Goal: Task Accomplishment & Management: Manage account settings

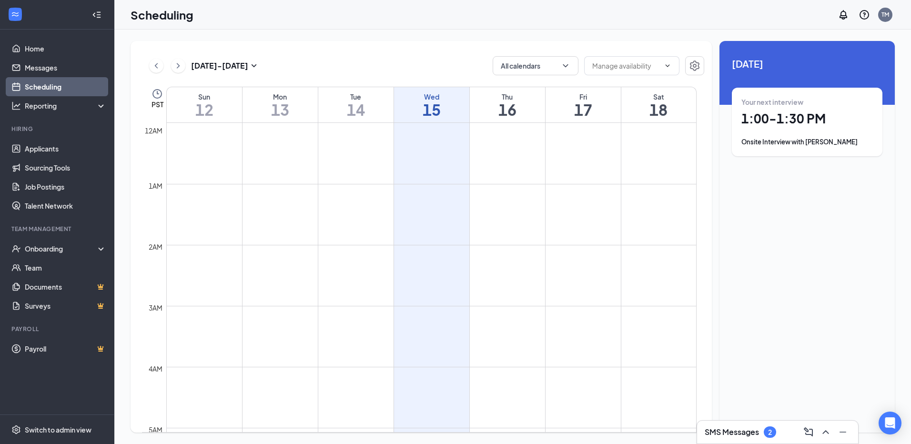
scroll to position [468, 0]
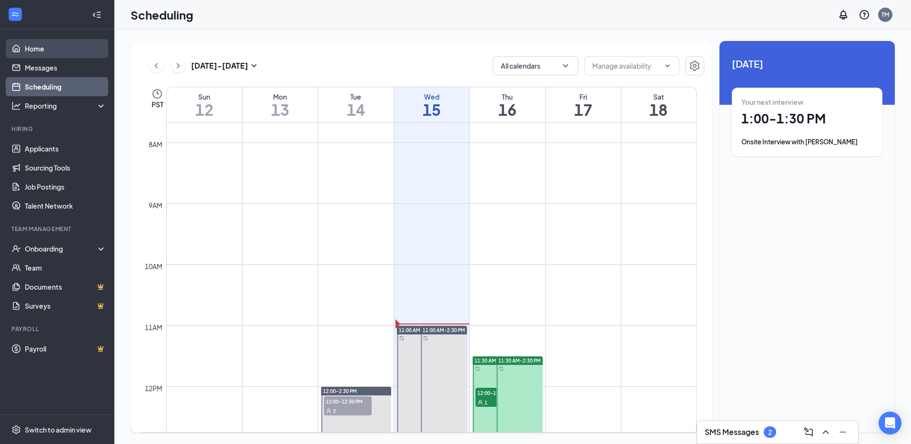
click at [69, 55] on link "Home" at bounding box center [65, 48] width 81 height 19
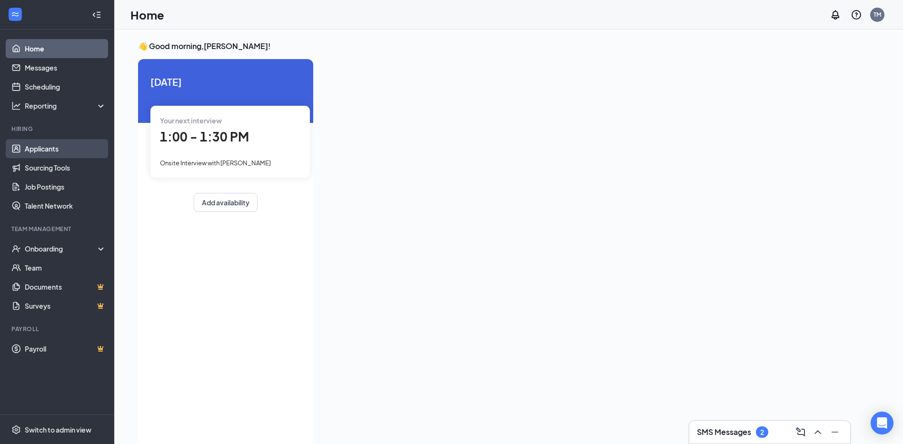
click at [81, 143] on link "Applicants" at bounding box center [65, 148] width 81 height 19
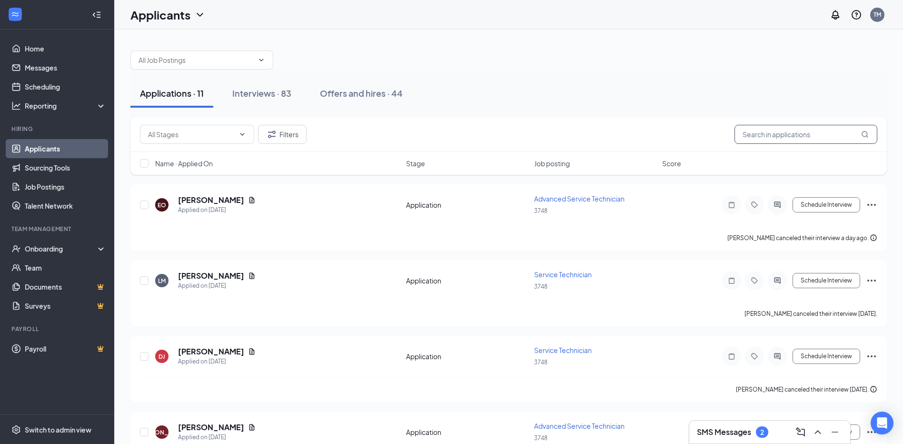
click at [800, 135] on input "text" at bounding box center [806, 134] width 143 height 19
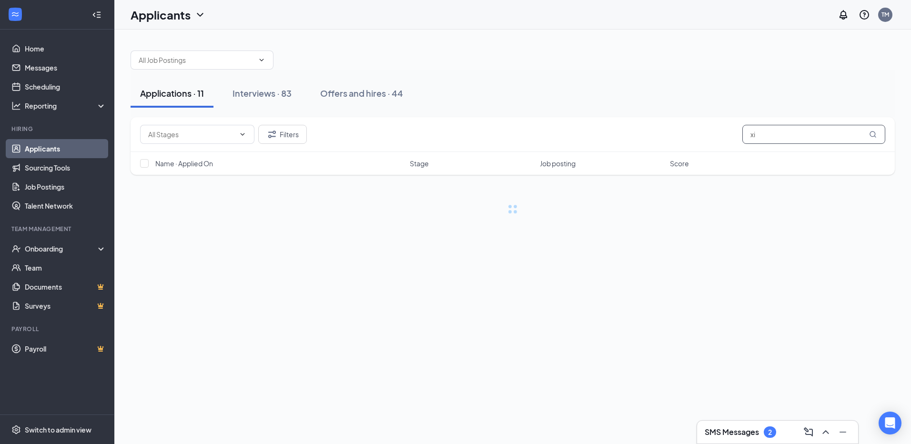
type input "x"
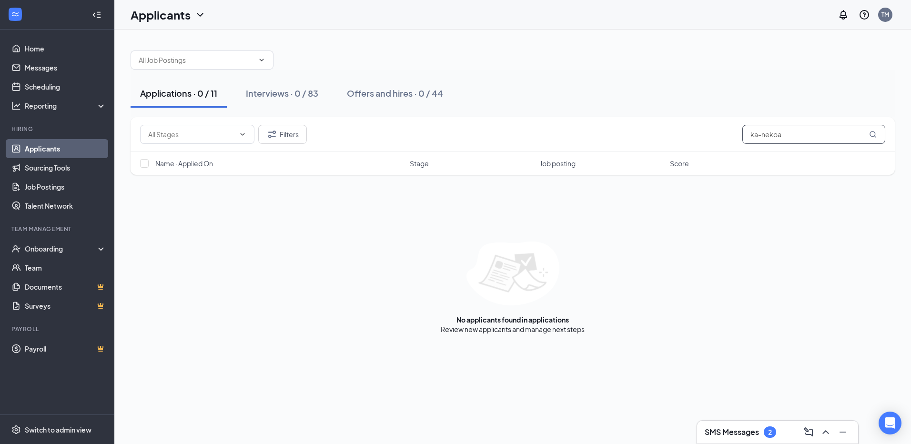
click at [759, 133] on input "ka-nekoa" at bounding box center [813, 134] width 143 height 19
click at [833, 115] on div "Applications · 0 / 11 Interviews · 0 / 83 Offers and hires · 0 / 44" at bounding box center [512, 94] width 764 height 48
click at [803, 138] on input "ka-nekoa" at bounding box center [813, 134] width 143 height 19
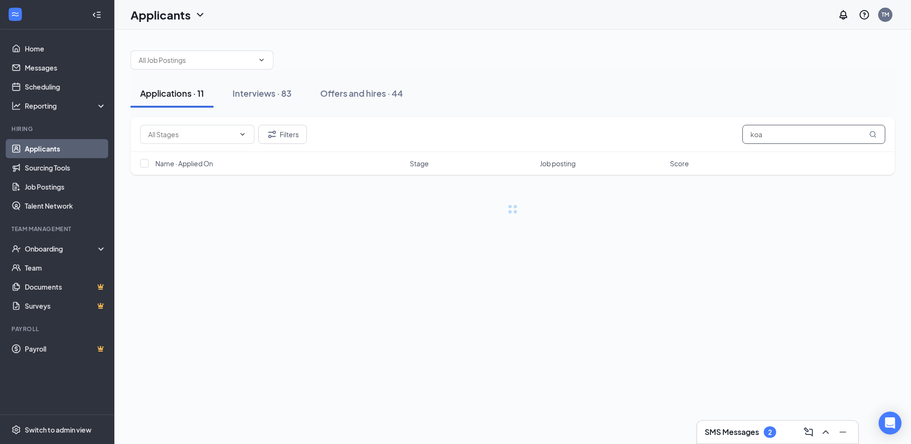
type input "koa"
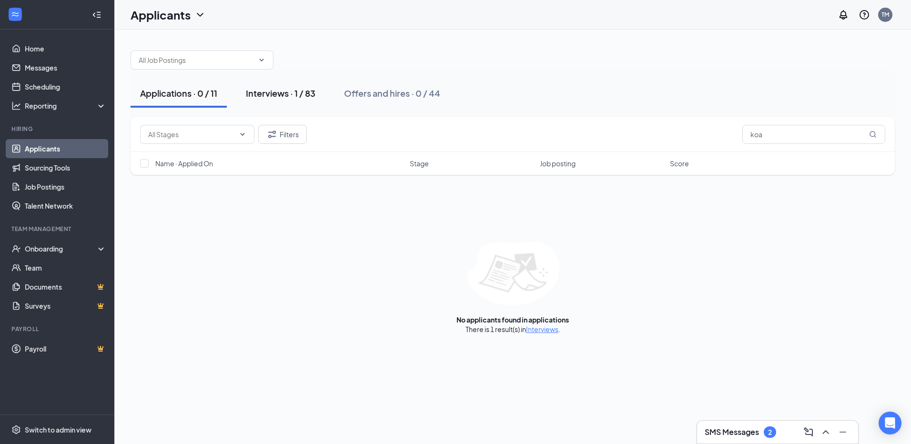
click at [292, 90] on div "Interviews · 1 / 83" at bounding box center [281, 93] width 70 height 12
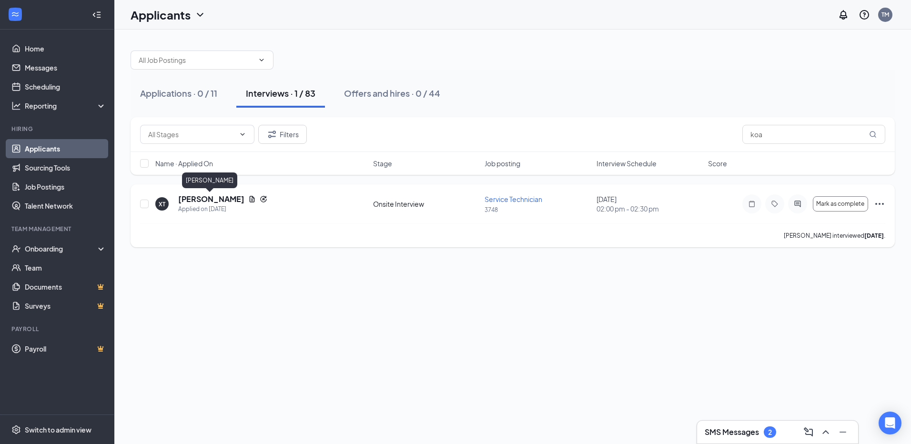
click at [206, 199] on h5 "Xavier Texeira" at bounding box center [211, 199] width 66 height 10
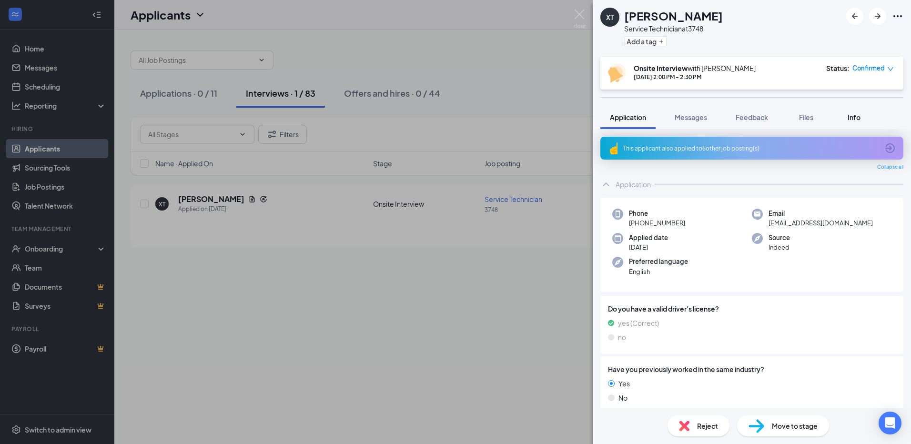
click at [854, 114] on span "Info" at bounding box center [853, 117] width 13 height 9
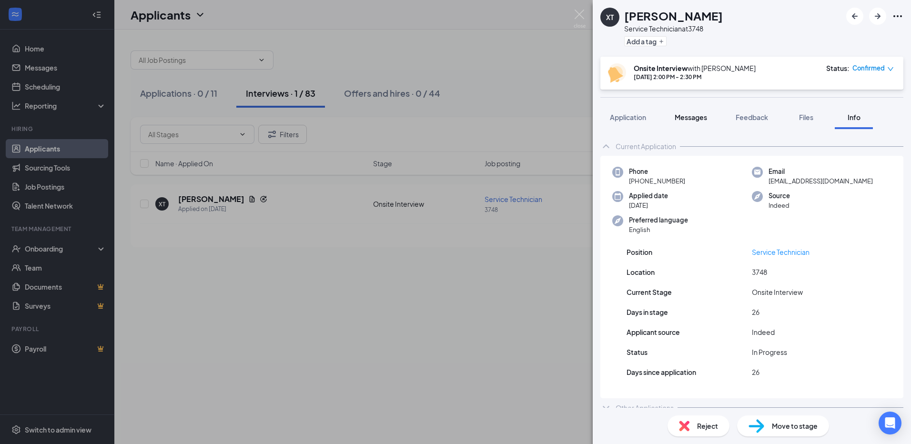
click at [702, 120] on span "Messages" at bounding box center [690, 117] width 32 height 9
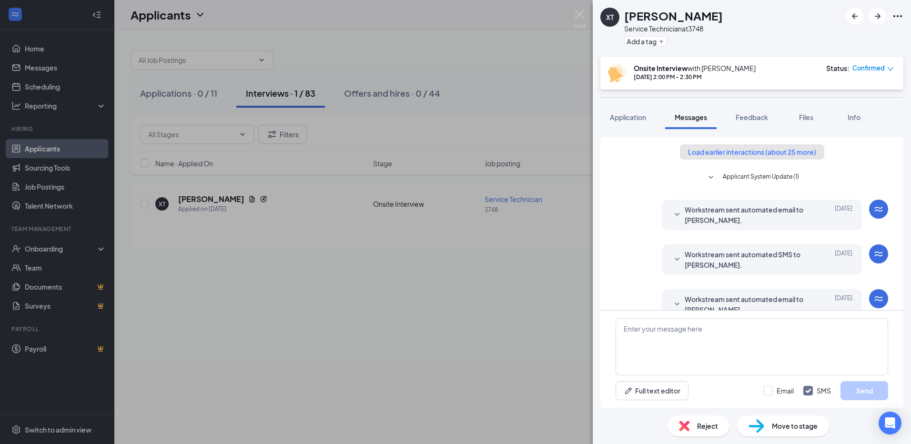
click at [774, 157] on button "Load earlier interactions (about 25 more)" at bounding box center [752, 151] width 144 height 15
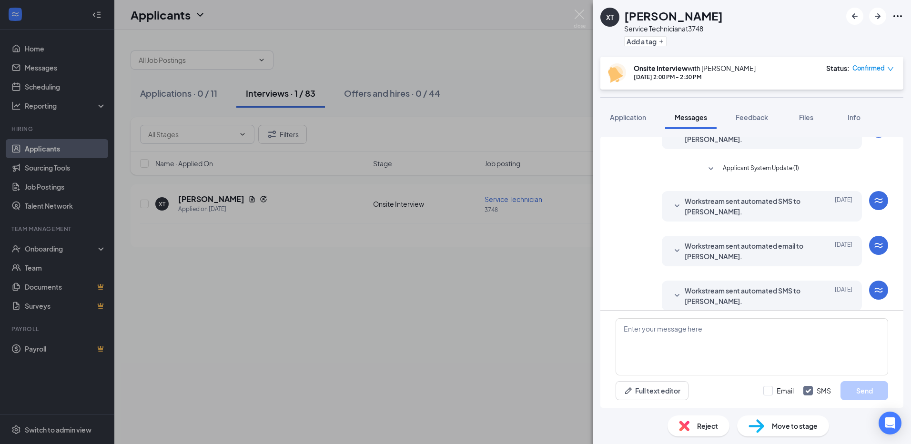
scroll to position [1246, 0]
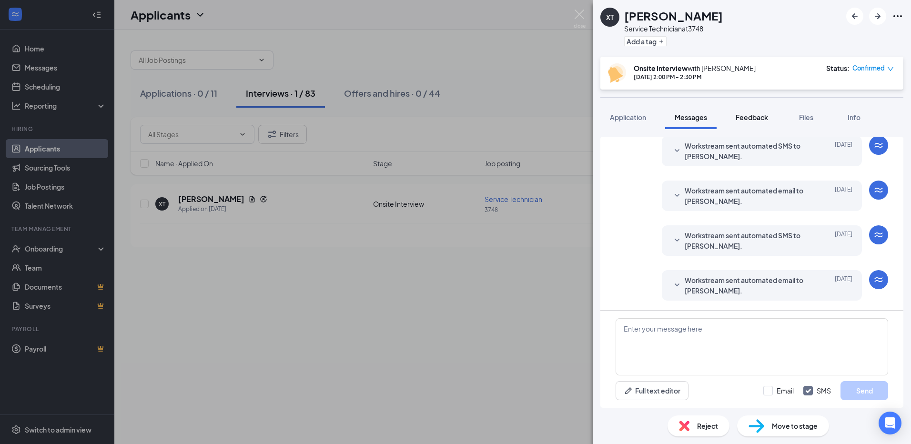
click at [757, 111] on button "Feedback" at bounding box center [751, 117] width 51 height 24
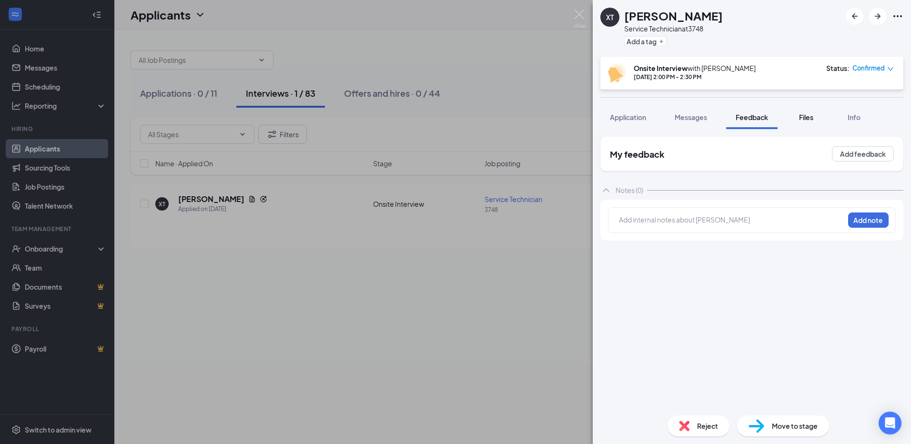
click at [817, 119] on button "Files" at bounding box center [806, 117] width 38 height 24
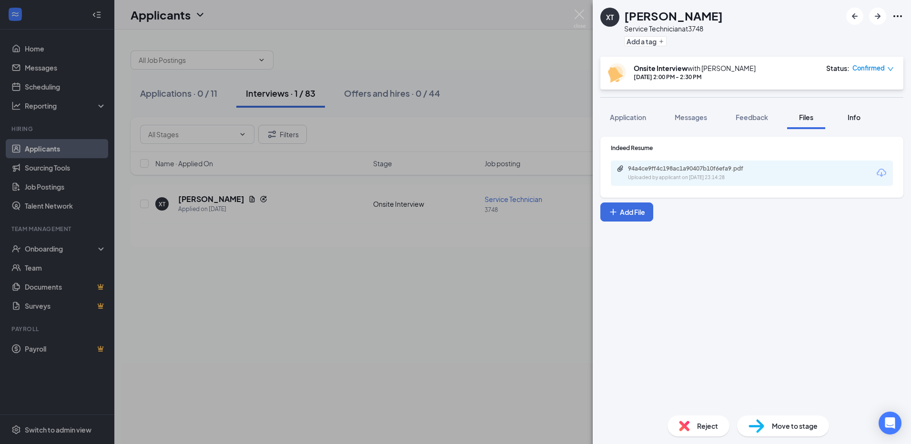
click at [847, 118] on div "Info" at bounding box center [853, 117] width 19 height 10
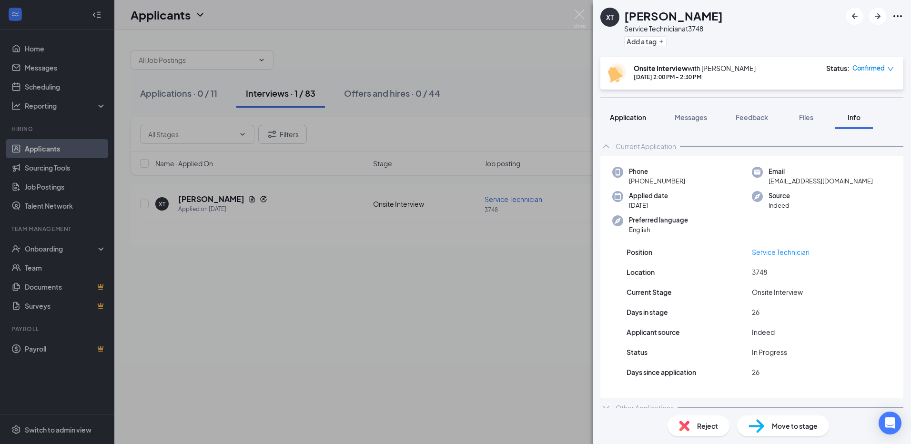
click at [623, 123] on button "Application" at bounding box center [627, 117] width 55 height 24
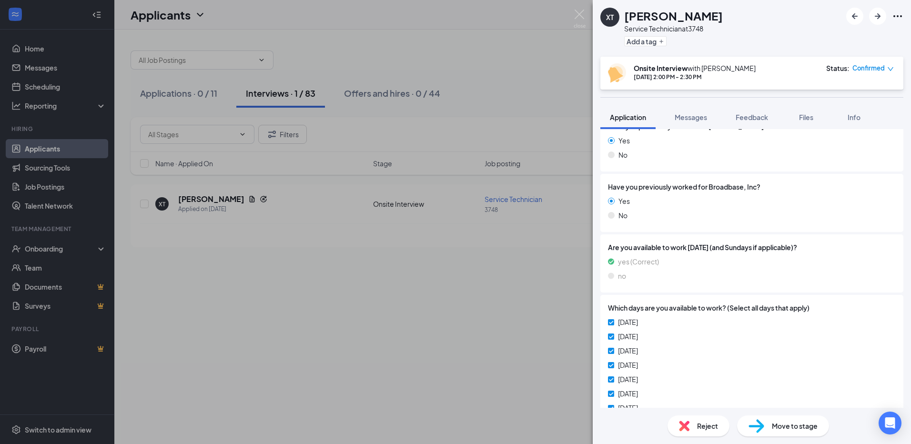
scroll to position [589, 0]
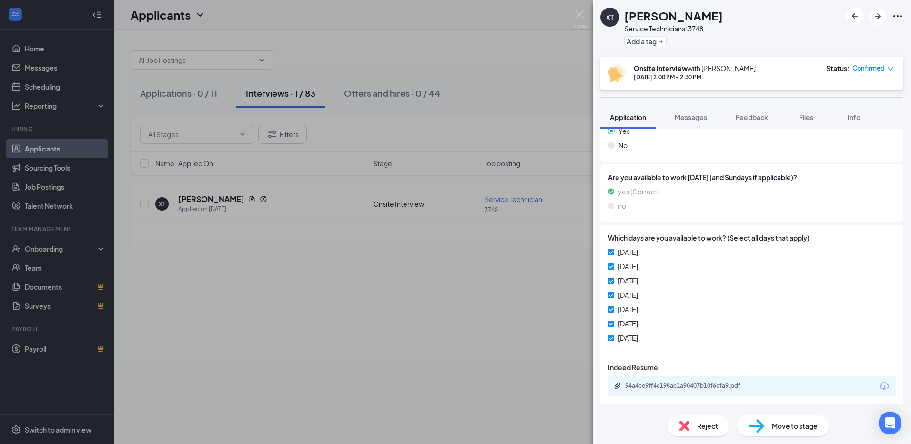
click at [496, 258] on div "XT Xavier Texeira Service Technician at 3748 Add a tag Onsite Interview with Ti…" at bounding box center [455, 222] width 911 height 444
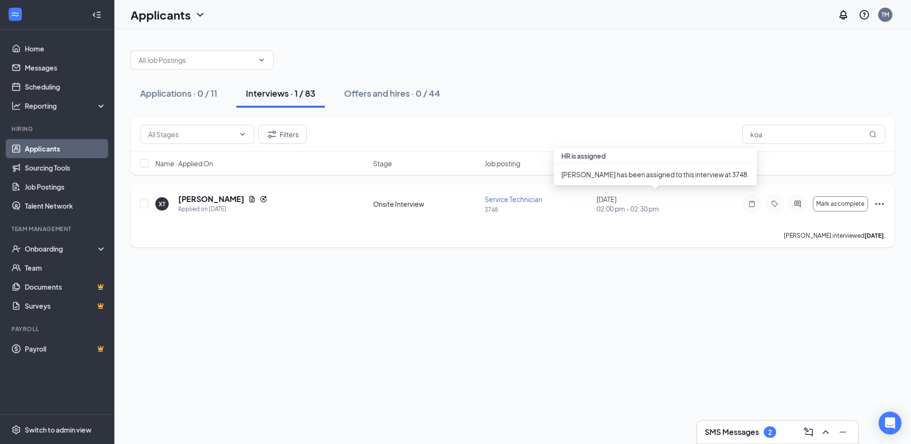
click at [620, 205] on span "02:00 pm - 02:30 pm" at bounding box center [649, 209] width 106 height 10
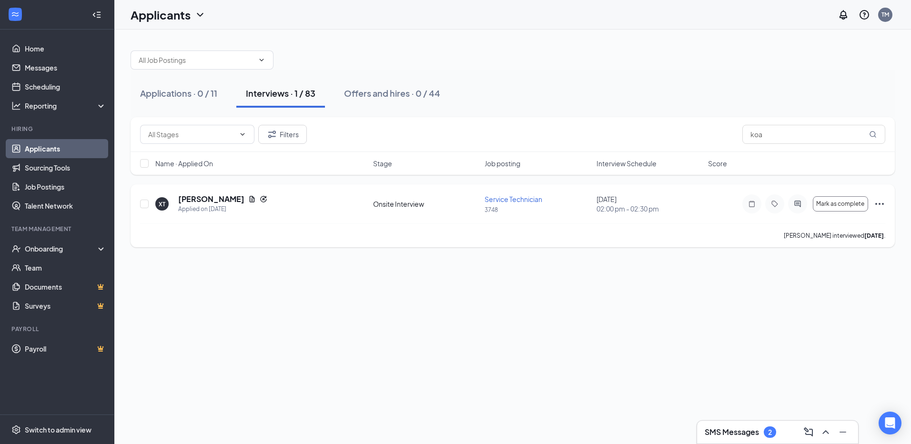
click at [666, 197] on div "October 01, 2025 02:00 pm - 02:30 pm" at bounding box center [649, 203] width 106 height 19
click at [209, 191] on div "Xavier Texeira" at bounding box center [209, 182] width 55 height 20
click at [212, 194] on h5 "Xavier Texeira" at bounding box center [211, 199] width 66 height 10
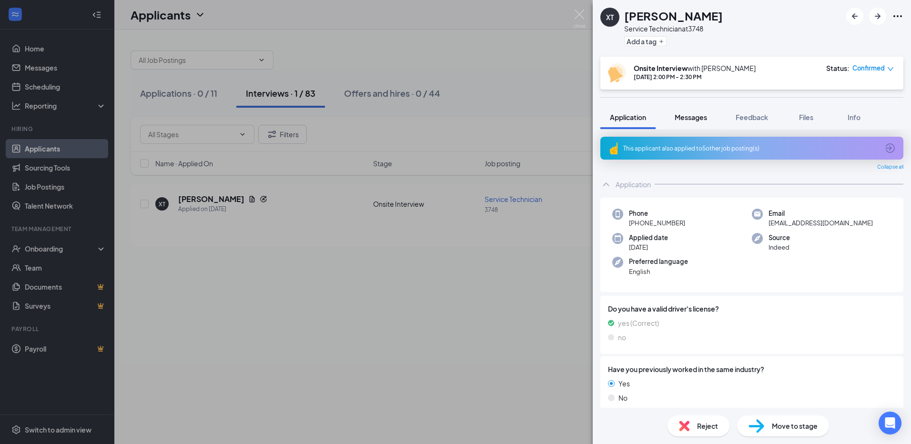
click at [673, 127] on button "Messages" at bounding box center [690, 117] width 51 height 24
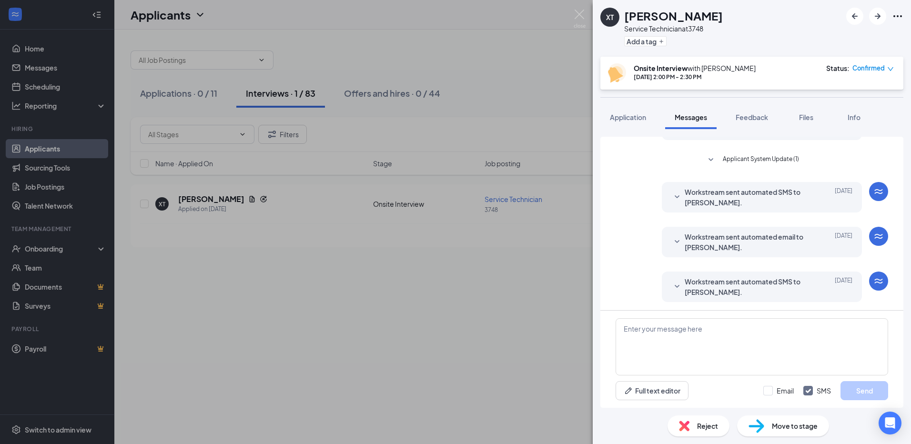
scroll to position [271, 0]
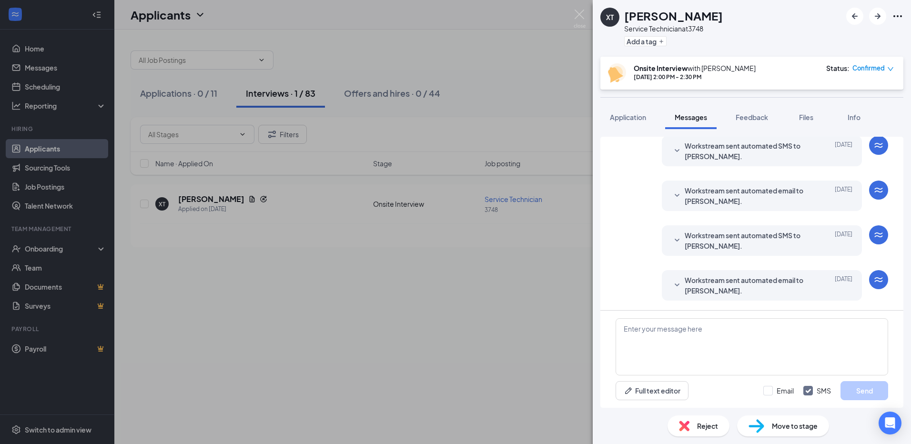
click at [832, 115] on div "Application Messages Feedback Files Info" at bounding box center [751, 117] width 303 height 24
click at [854, 114] on span "Info" at bounding box center [853, 117] width 13 height 9
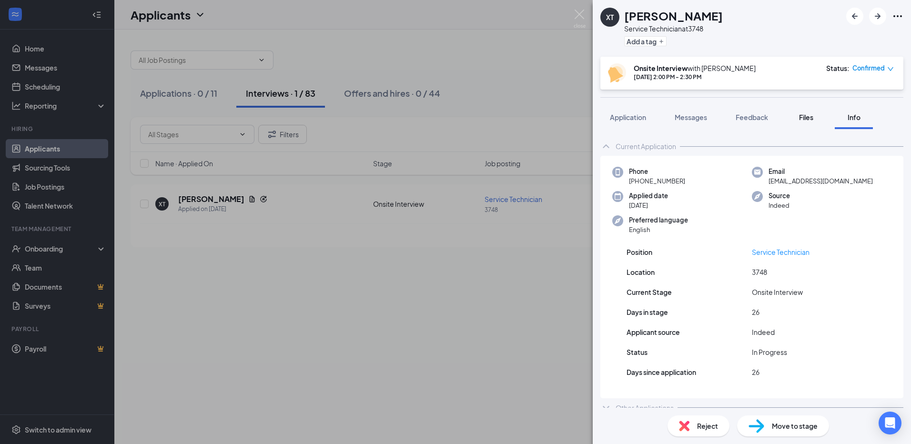
click at [795, 118] on button "Files" at bounding box center [806, 117] width 38 height 24
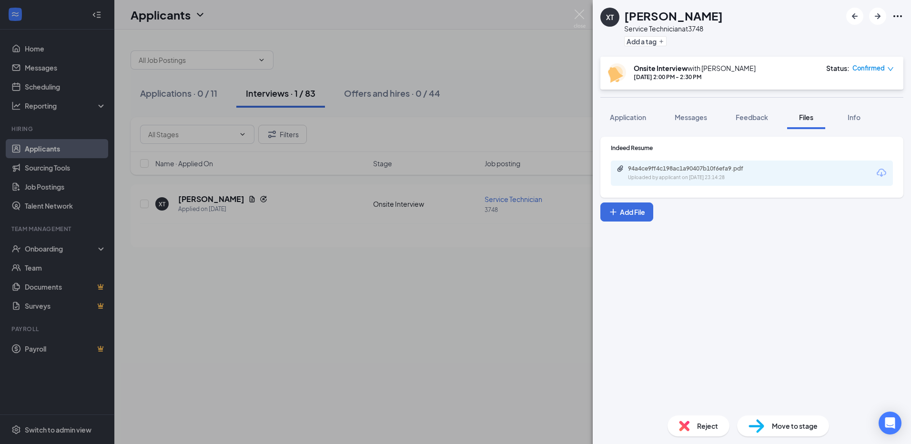
click at [853, 68] on span "Confirmed" at bounding box center [868, 68] width 32 height 10
click at [863, 96] on span "Request Reschedule" at bounding box center [853, 95] width 65 height 10
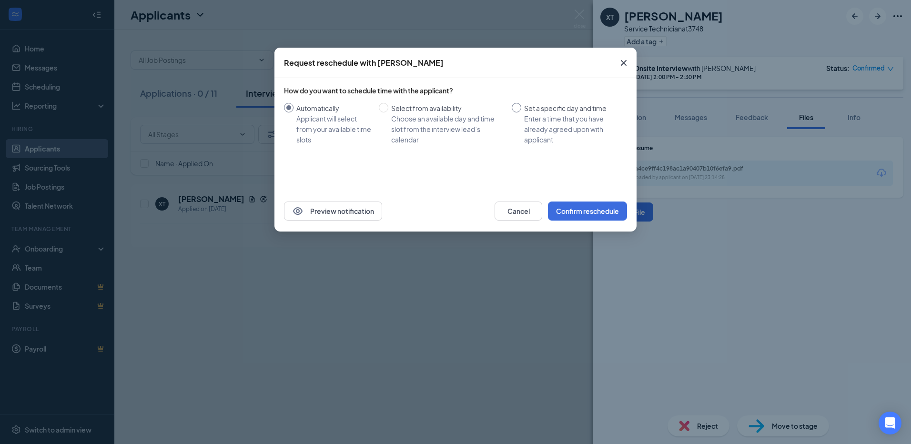
click at [533, 110] on div "Set a specific day and time" at bounding box center [571, 108] width 95 height 10
click at [521, 110] on input "Set a specific day and time Enter a time that you have already agreed upon with…" at bounding box center [517, 108] width 10 height 10
radio input "true"
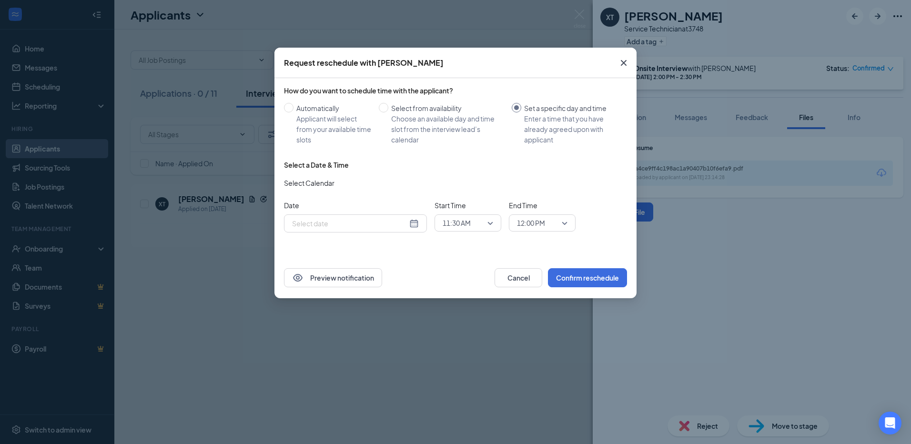
radio input "false"
click at [342, 226] on input "Oct 15, 2025" at bounding box center [349, 223] width 115 height 10
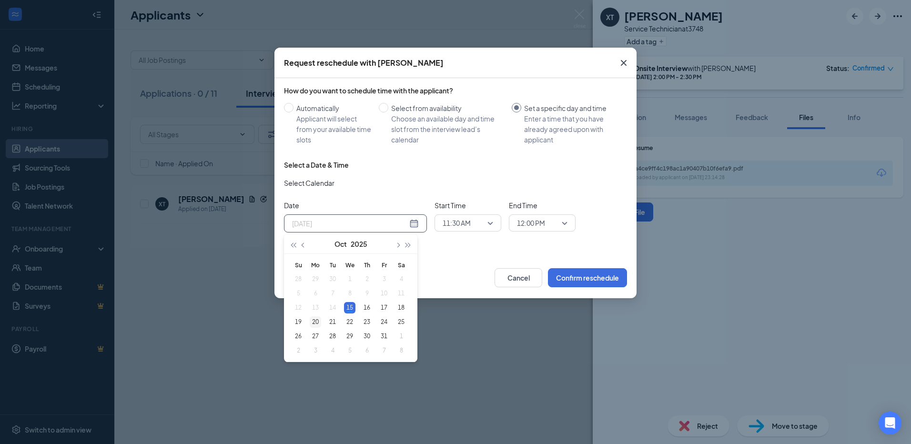
type input "Oct 20, 2025"
click at [319, 321] on div "20" at bounding box center [315, 321] width 11 height 11
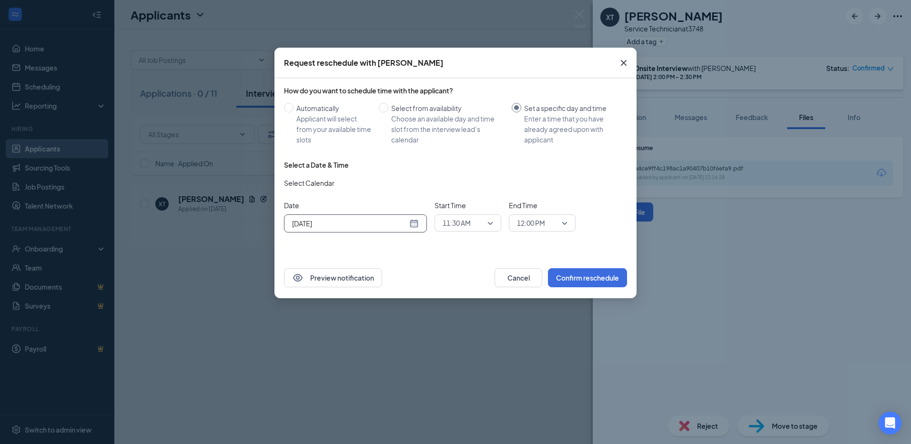
click at [494, 227] on div "11:30 AM" at bounding box center [467, 222] width 67 height 17
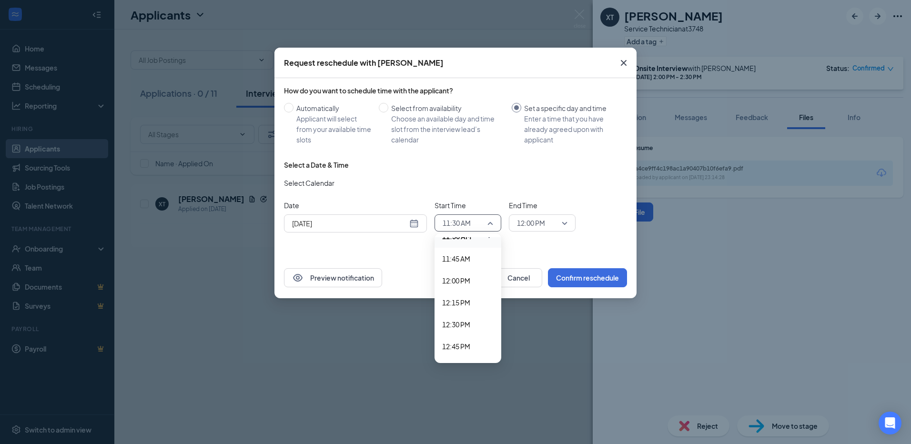
scroll to position [1052, 0]
click at [455, 248] on span "12:00 PM" at bounding box center [456, 249] width 28 height 10
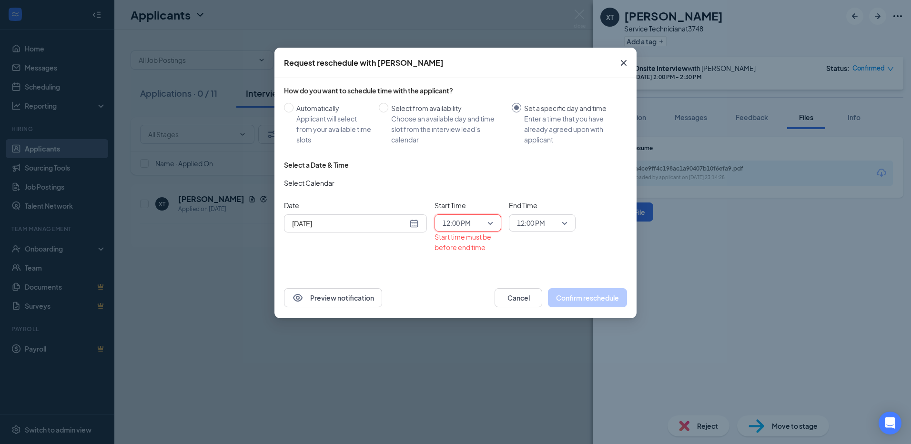
click at [543, 220] on span "12:00 PM" at bounding box center [531, 223] width 28 height 14
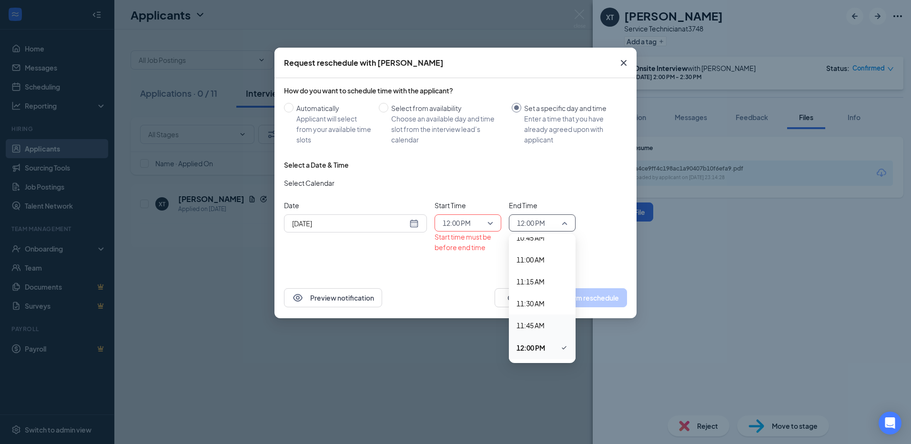
scroll to position [1048, 0]
click at [533, 293] on span "12:30 PM" at bounding box center [530, 296] width 28 height 10
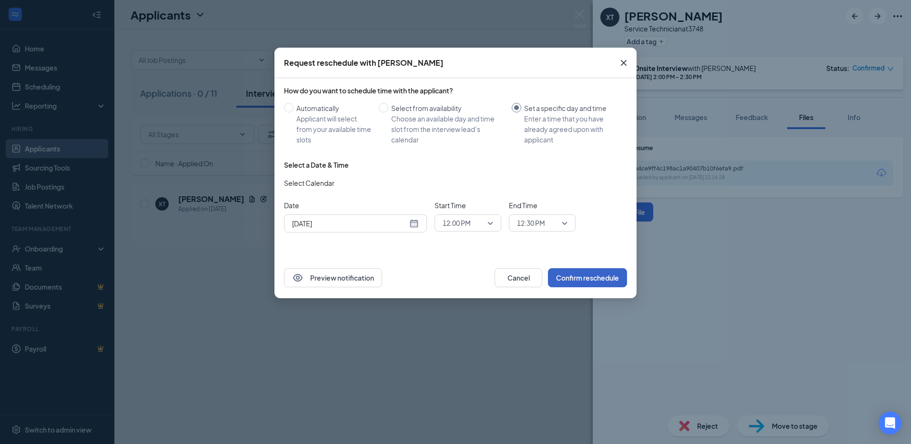
click at [595, 278] on button "Confirm reschedule" at bounding box center [587, 277] width 79 height 19
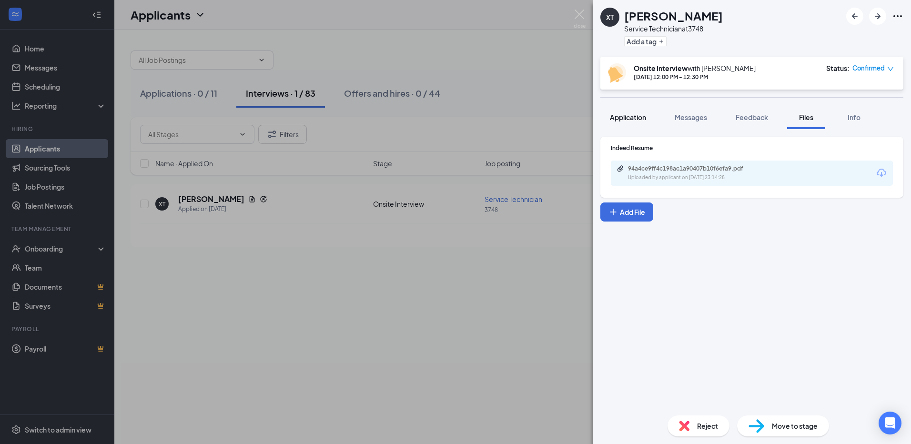
drag, startPoint x: 620, startPoint y: 116, endPoint x: 630, endPoint y: 116, distance: 9.5
click at [620, 116] on span "Application" at bounding box center [628, 117] width 36 height 9
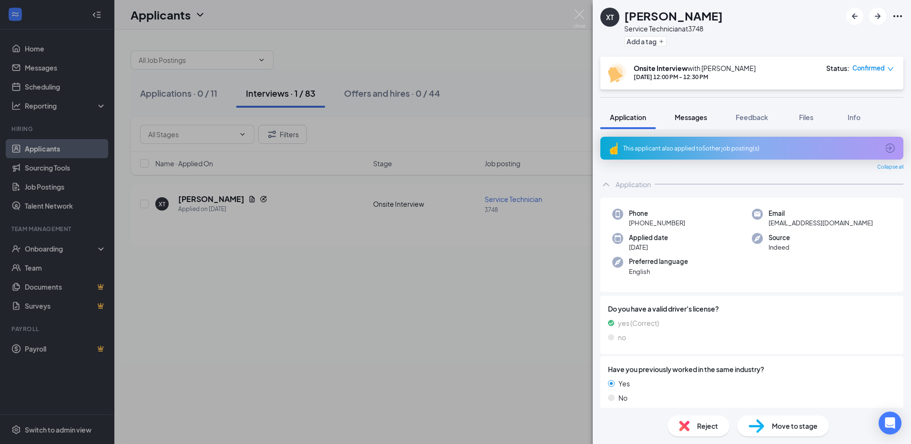
click at [702, 118] on span "Messages" at bounding box center [690, 117] width 32 height 9
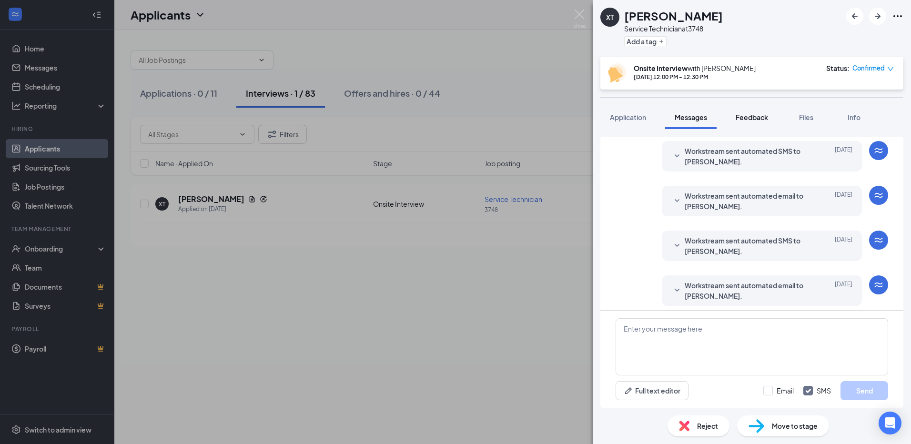
scroll to position [271, 0]
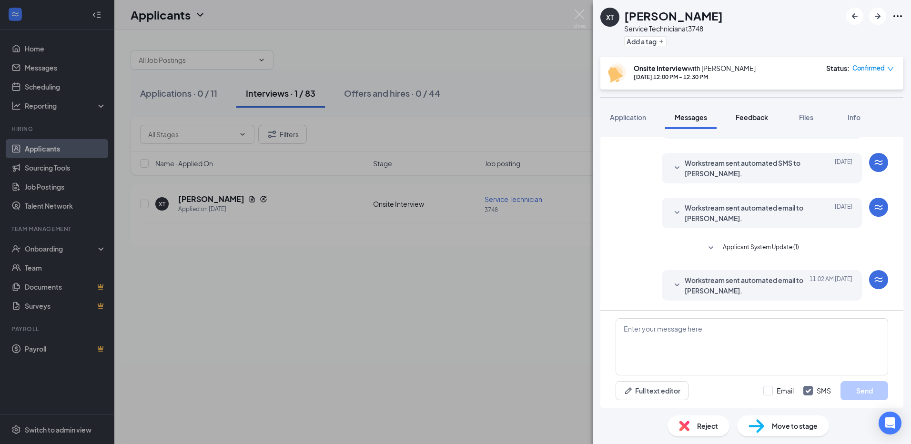
click at [757, 114] on span "Feedback" at bounding box center [751, 117] width 32 height 9
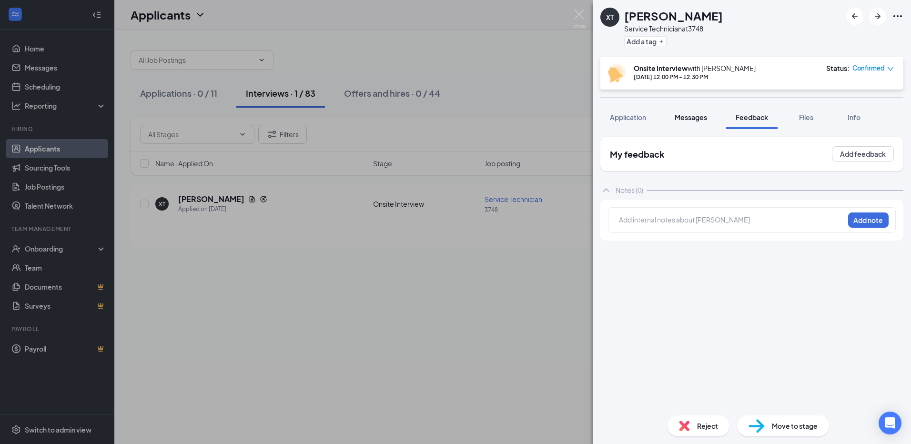
click at [682, 121] on span "Messages" at bounding box center [690, 117] width 32 height 9
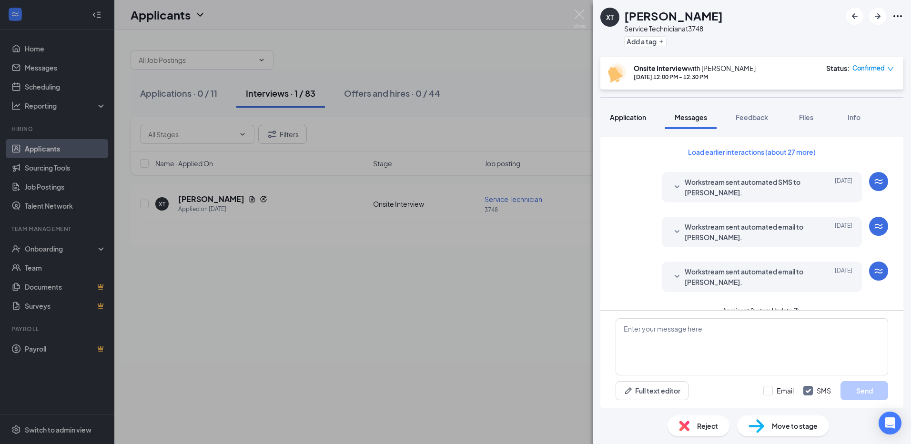
scroll to position [24, 0]
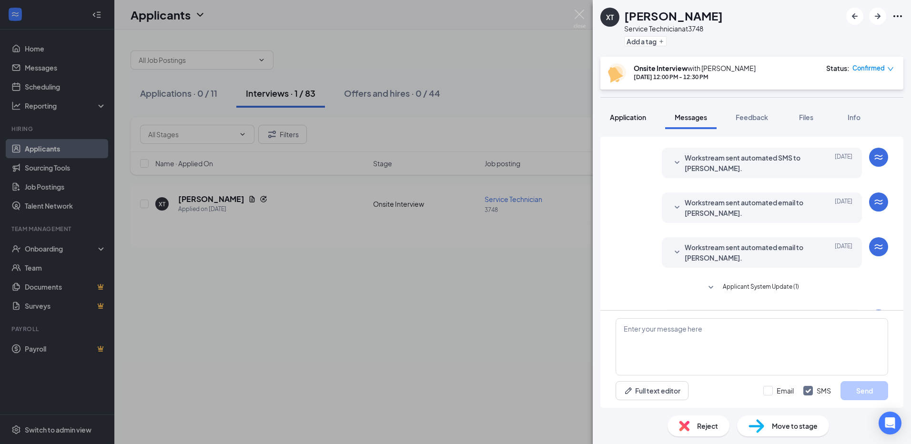
click at [628, 115] on span "Application" at bounding box center [628, 117] width 36 height 9
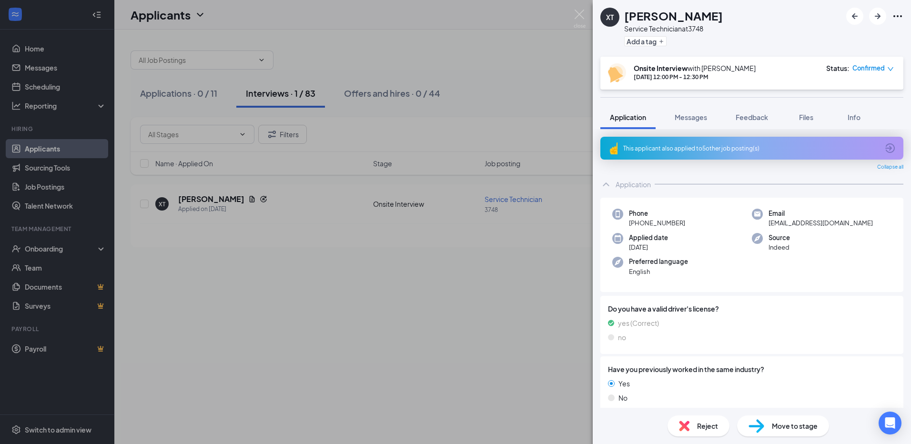
click at [555, 243] on div "XT Xavier Texeira Service Technician at 3748 Add a tag Onsite Interview with Ti…" at bounding box center [455, 222] width 911 height 444
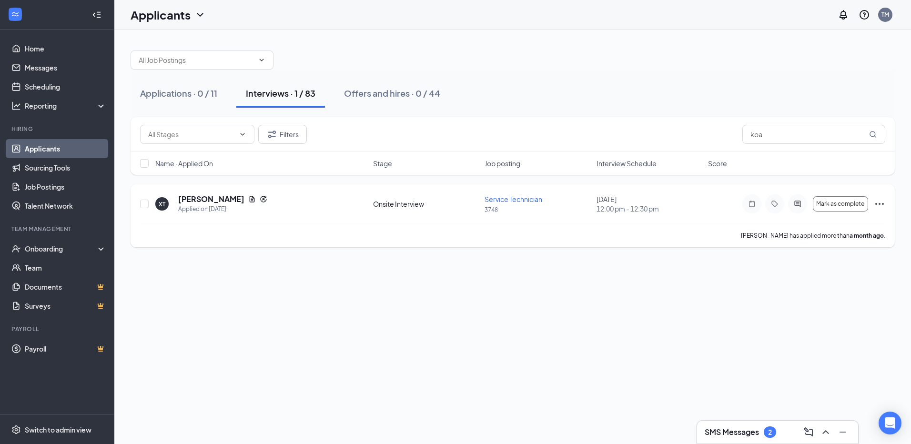
click at [173, 198] on div "XT Xavier Texeira Applied on Sep 18" at bounding box center [261, 204] width 212 height 20
click at [192, 192] on div "XT Xavier Texeira Applied on Sep 18 Onsite Interview Service Technician 3748 Oc…" at bounding box center [512, 215] width 764 height 63
click at [192, 199] on h5 "Xavier Texeira" at bounding box center [211, 199] width 66 height 10
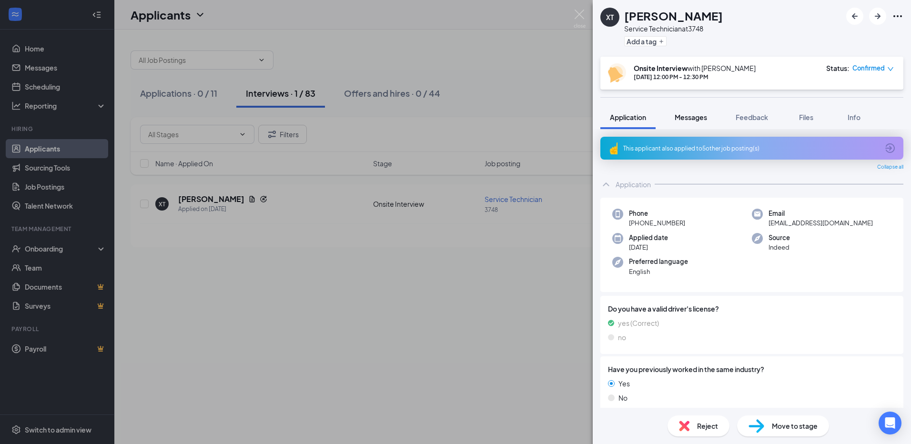
click at [692, 117] on span "Messages" at bounding box center [690, 117] width 32 height 9
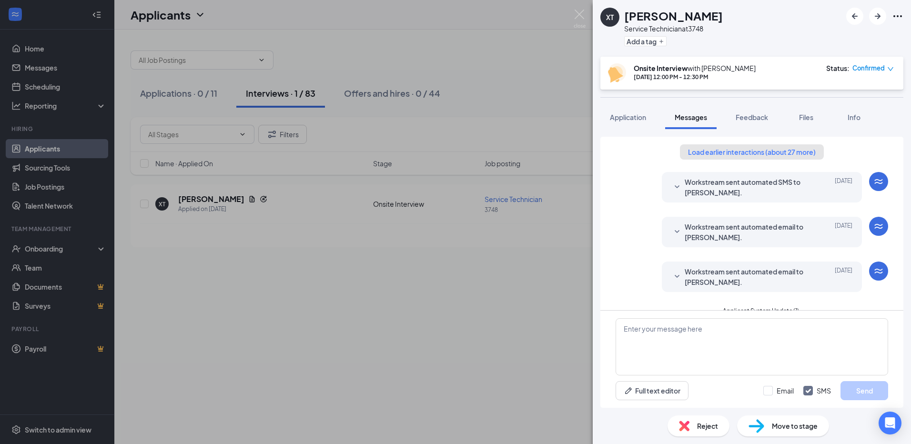
click at [781, 153] on button "Load earlier interactions (about 27 more)" at bounding box center [752, 151] width 144 height 15
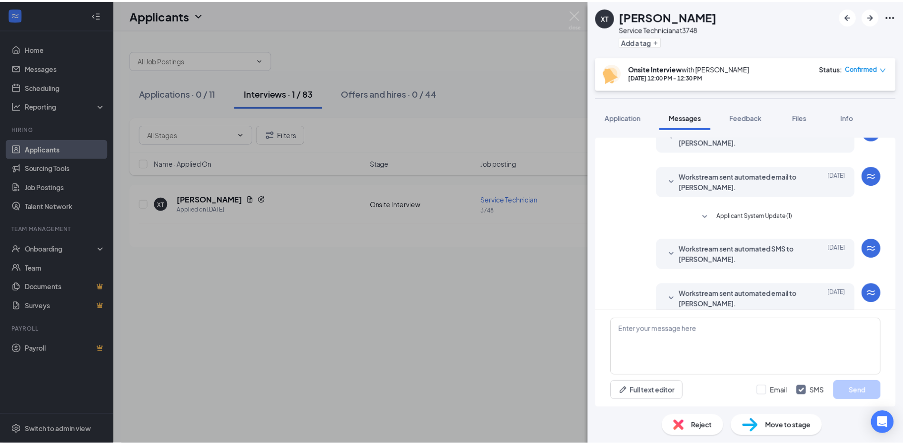
scroll to position [1318, 0]
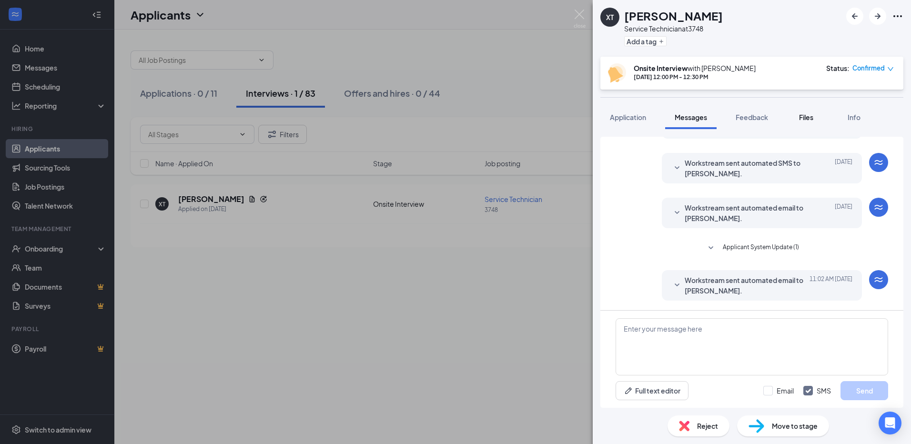
click at [809, 117] on span "Files" at bounding box center [806, 117] width 14 height 9
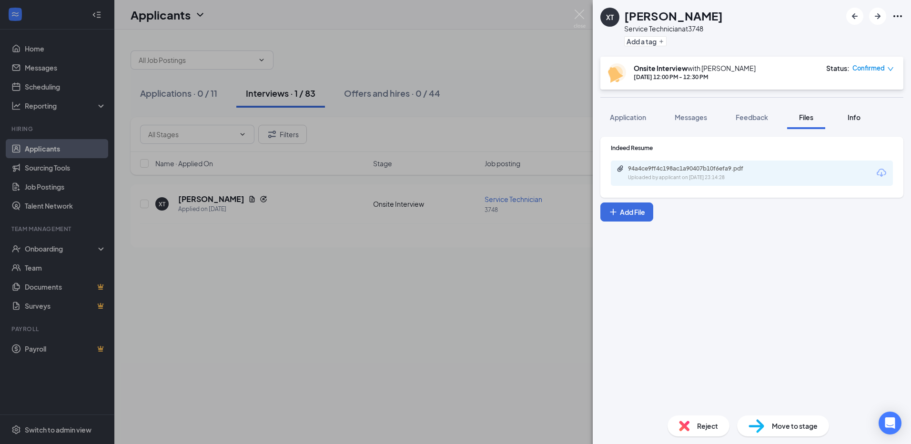
click at [854, 124] on button "Info" at bounding box center [853, 117] width 38 height 24
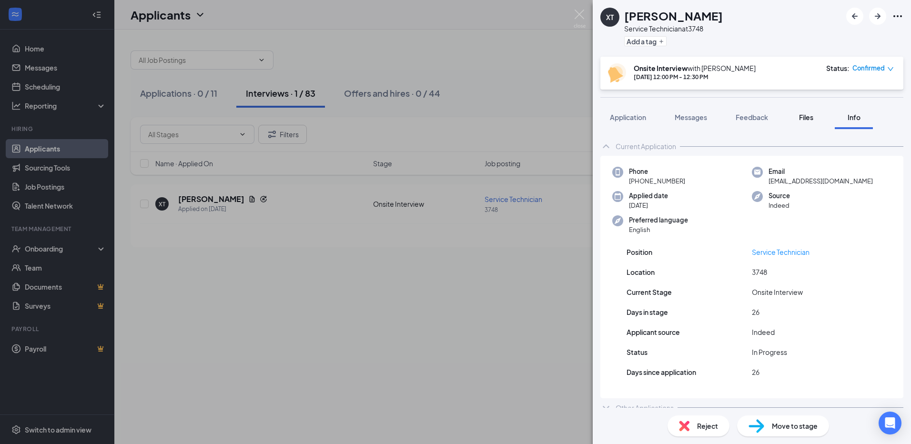
click at [809, 120] on span "Files" at bounding box center [806, 117] width 14 height 9
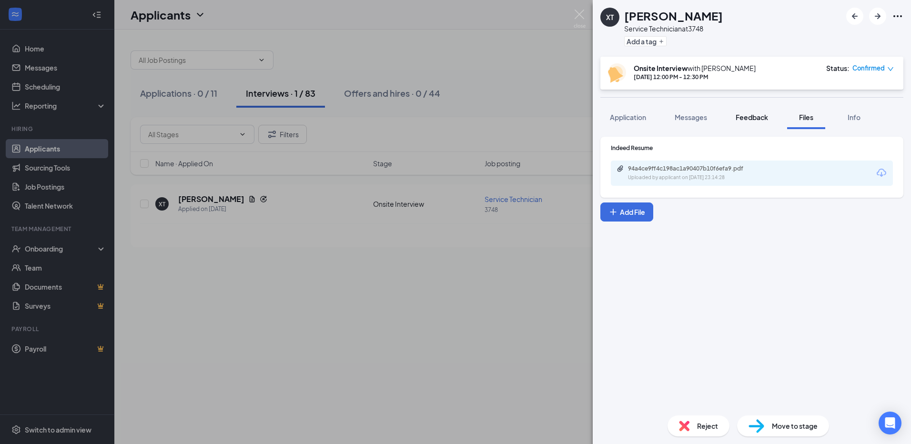
drag, startPoint x: 734, startPoint y: 110, endPoint x: 743, endPoint y: 110, distance: 9.0
click at [734, 110] on button "Feedback" at bounding box center [751, 117] width 51 height 24
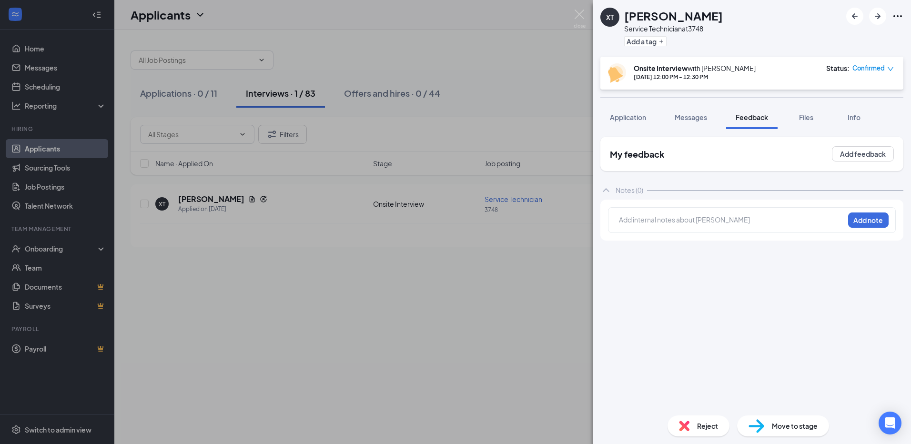
click at [660, 116] on div "Application Messages Feedback Files Info" at bounding box center [751, 117] width 303 height 24
click at [199, 120] on div "XT Xavier Texeira Service Technician at 3748 Add a tag Onsite Interview with Ti…" at bounding box center [455, 222] width 911 height 444
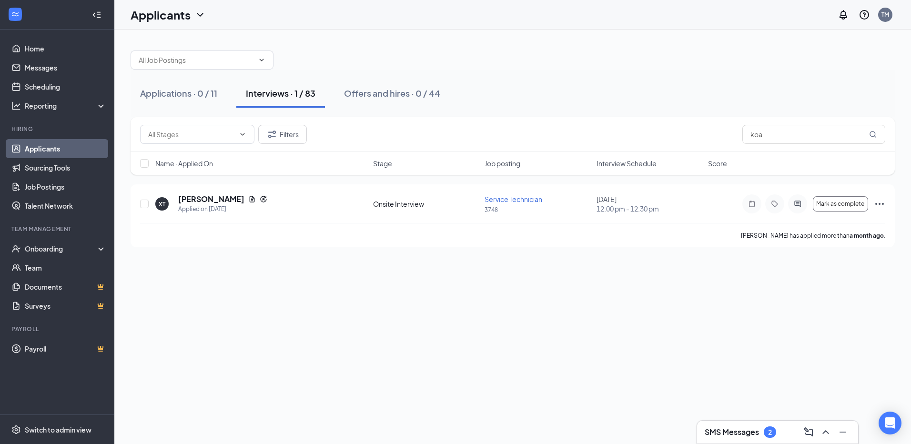
click at [65, 151] on link "Applicants" at bounding box center [65, 148] width 81 height 19
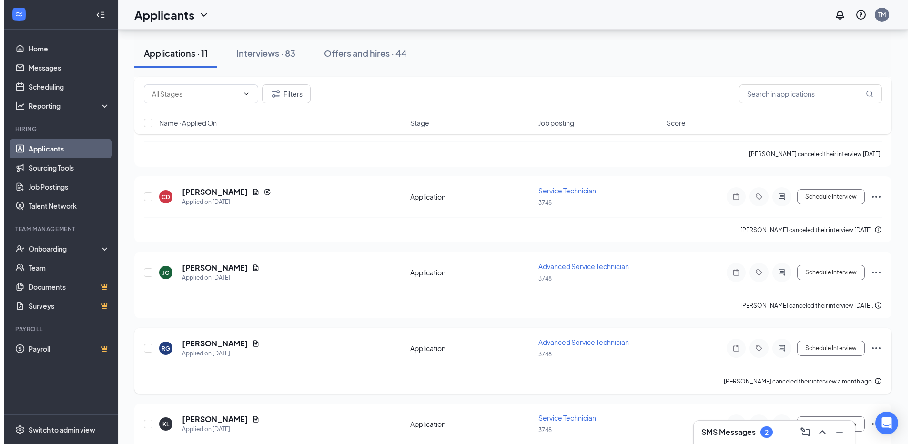
scroll to position [575, 0]
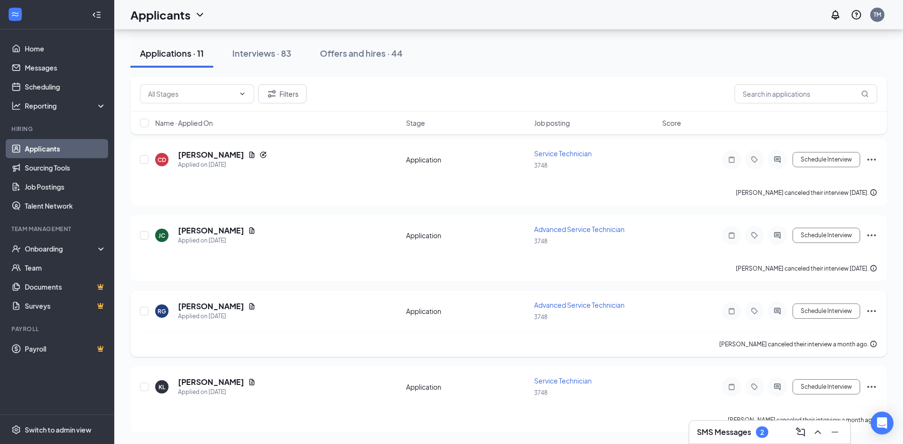
click at [222, 306] on h5 "Ricardo Gutierrez" at bounding box center [211, 306] width 66 height 10
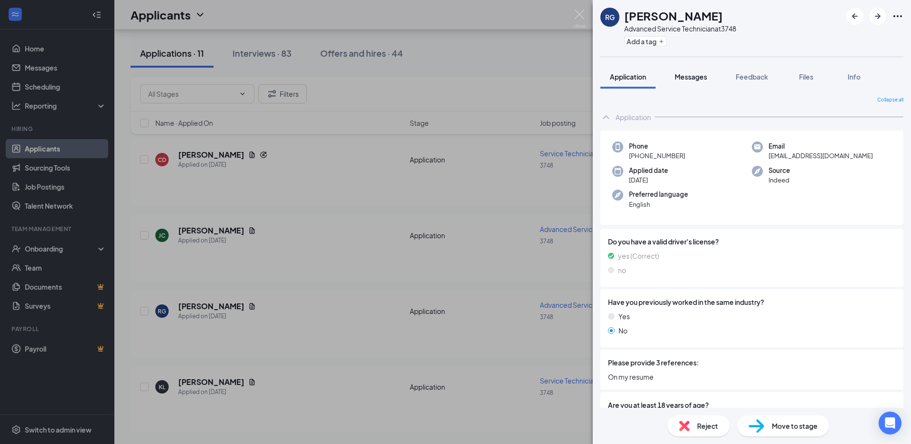
click at [697, 81] on button "Messages" at bounding box center [690, 77] width 51 height 24
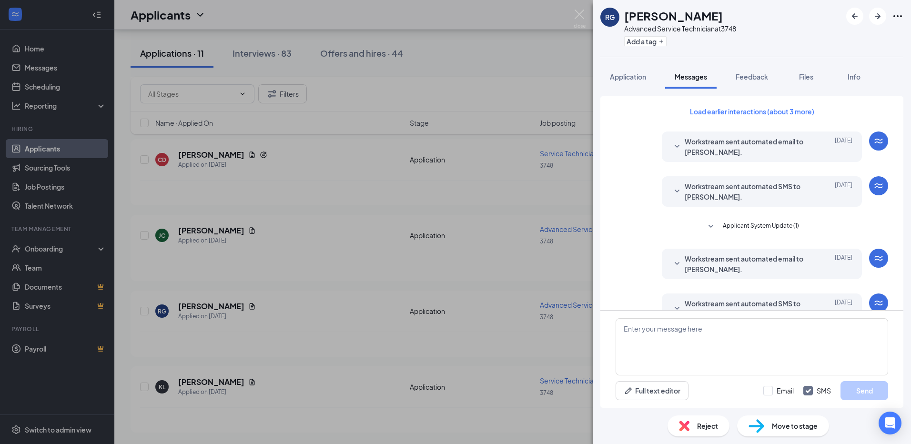
click at [291, 98] on div "RG Ricardo Gutierrez Advanced Service Technician at 3748 Add a tag Application …" at bounding box center [455, 222] width 911 height 444
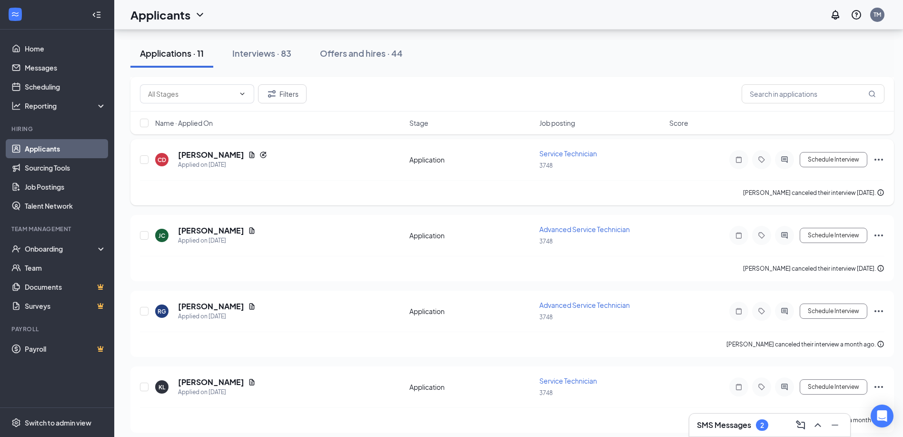
click at [175, 171] on div "CD Christian Delgado Applied on Sep 22 Application Service Technician 3748 Sche…" at bounding box center [512, 164] width 745 height 31
click at [223, 152] on h5 "Christian Delgado" at bounding box center [211, 155] width 66 height 10
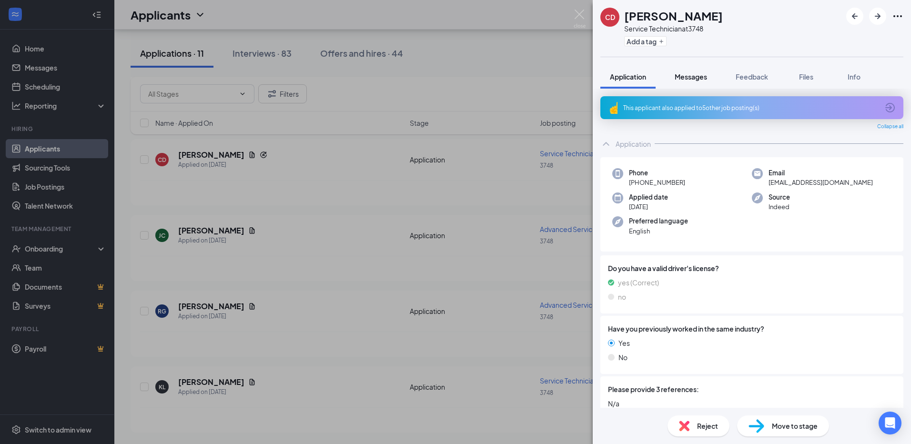
click at [706, 74] on span "Messages" at bounding box center [690, 76] width 32 height 9
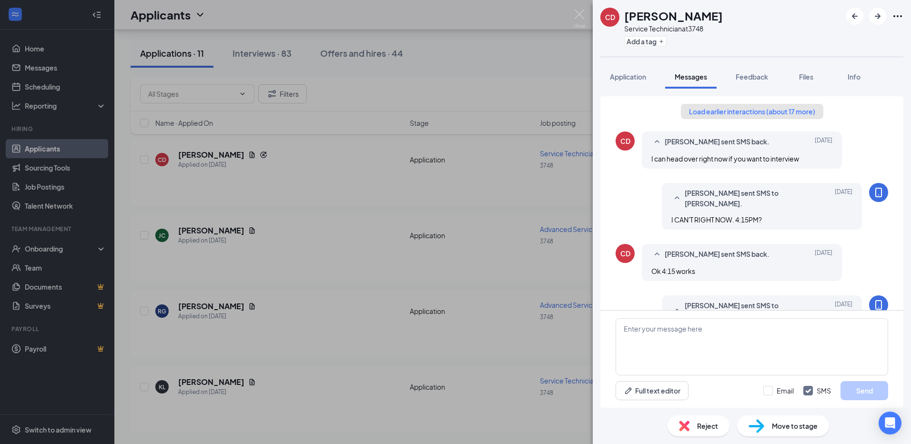
click at [762, 114] on button "Load earlier interactions (about 17 more)" at bounding box center [752, 111] width 142 height 15
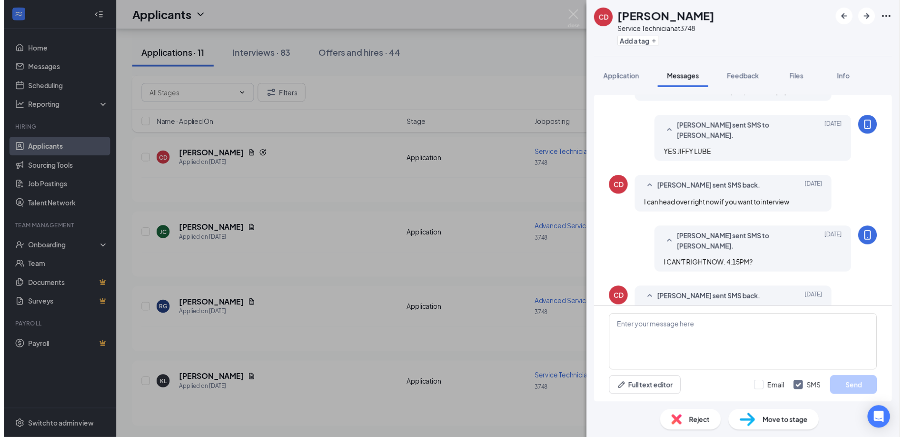
scroll to position [667, 0]
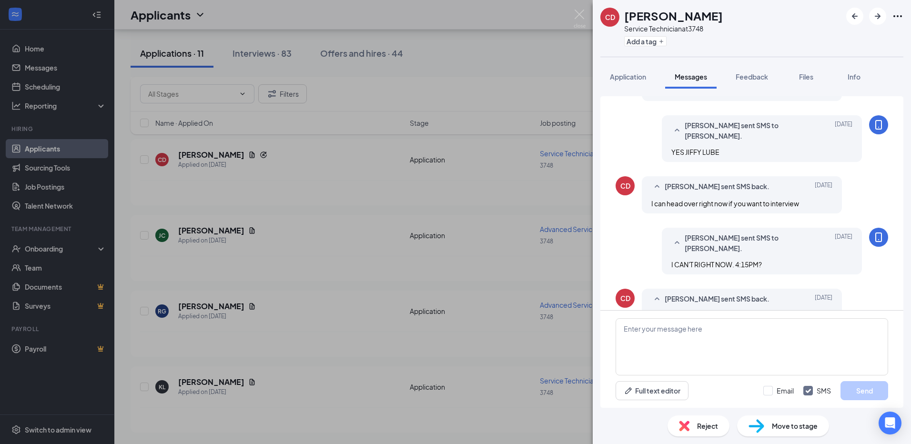
click at [475, 246] on div "CD Christian Delgado Service Technician at 3748 Add a tag Application Messages …" at bounding box center [455, 222] width 911 height 444
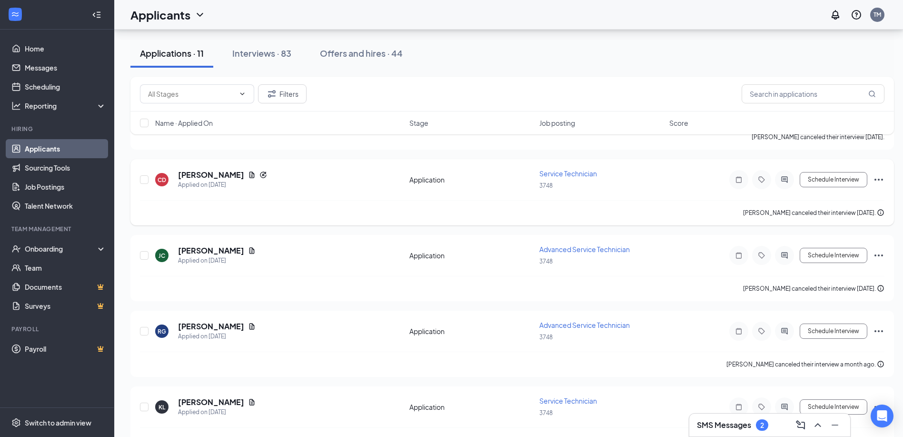
scroll to position [582, 0]
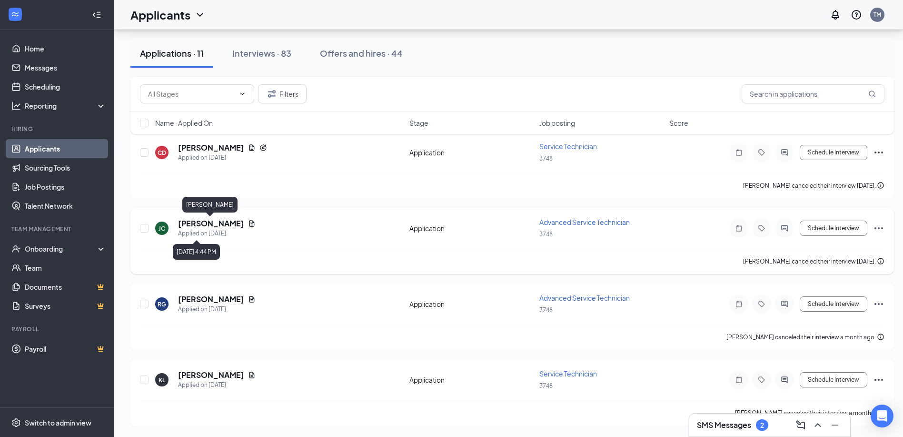
click at [219, 217] on div "JC Judson Chapman Applied on Sep 22 Application Advanced Service Technician 374…" at bounding box center [512, 232] width 745 height 31
click at [219, 221] on h5 "Judson Chapman" at bounding box center [211, 223] width 66 height 10
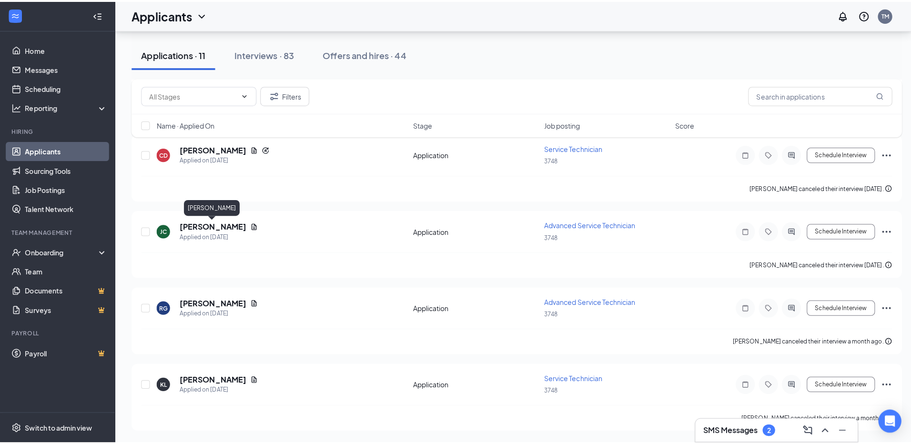
scroll to position [575, 0]
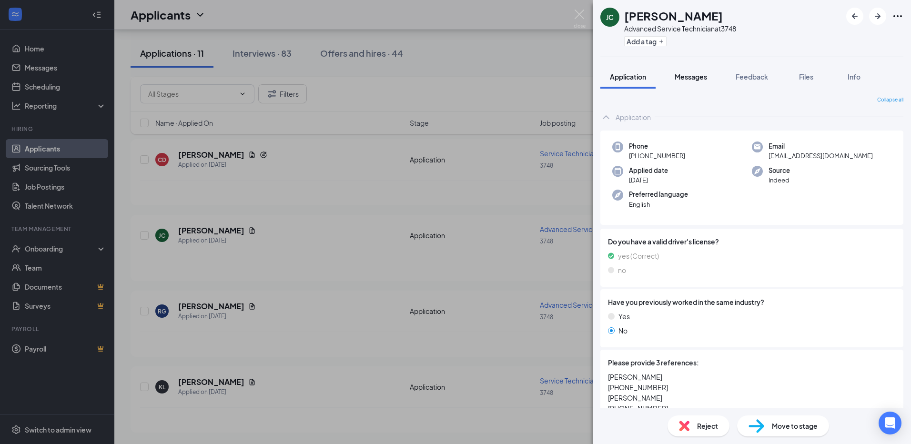
click at [694, 82] on button "Messages" at bounding box center [690, 77] width 51 height 24
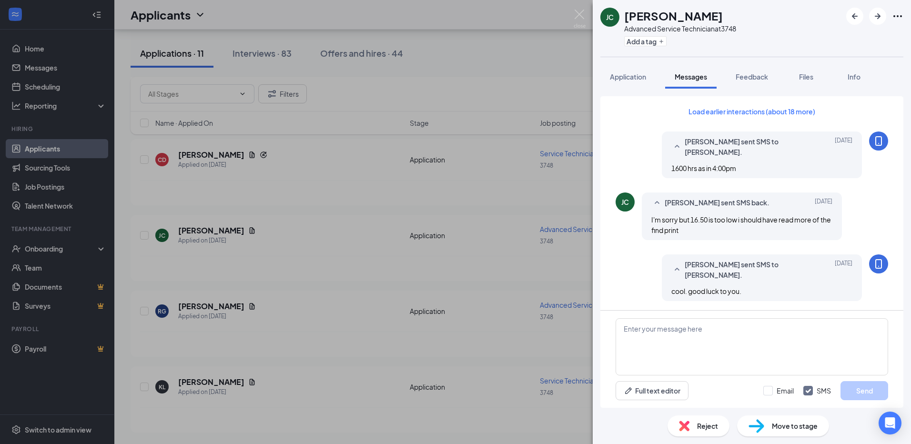
click at [377, 235] on div "JC Judson Chapman Advanced Service Technician at 3748 Add a tag Application Mes…" at bounding box center [455, 222] width 911 height 444
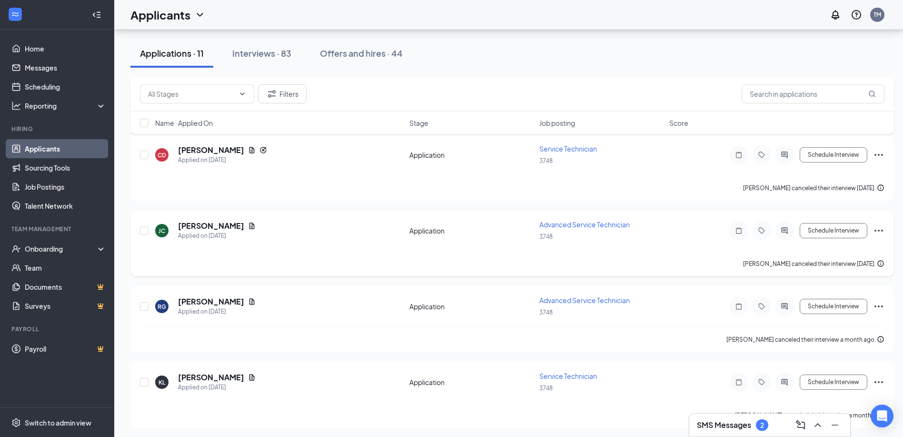
scroll to position [582, 0]
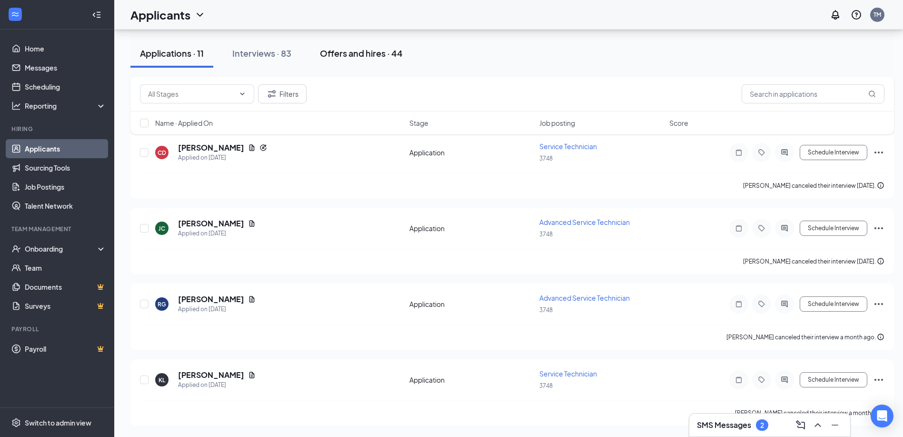
click at [356, 59] on button "Offers and hires · 44" at bounding box center [362, 53] width 102 height 29
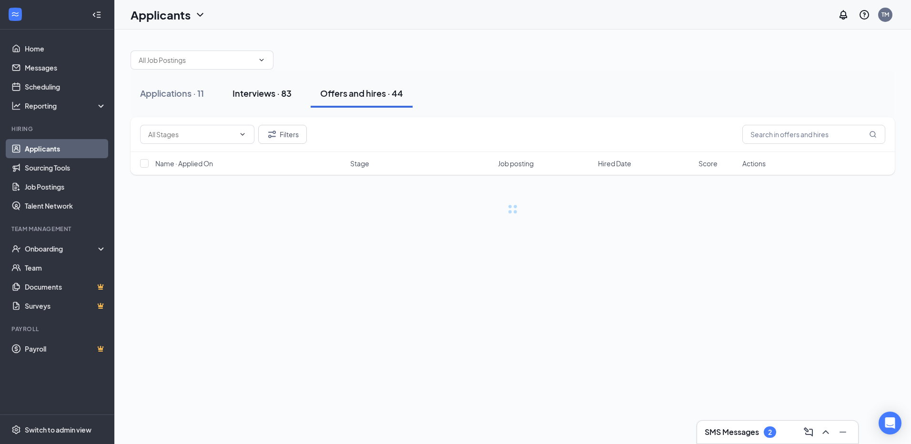
click at [275, 95] on div "Interviews · 83" at bounding box center [261, 93] width 59 height 12
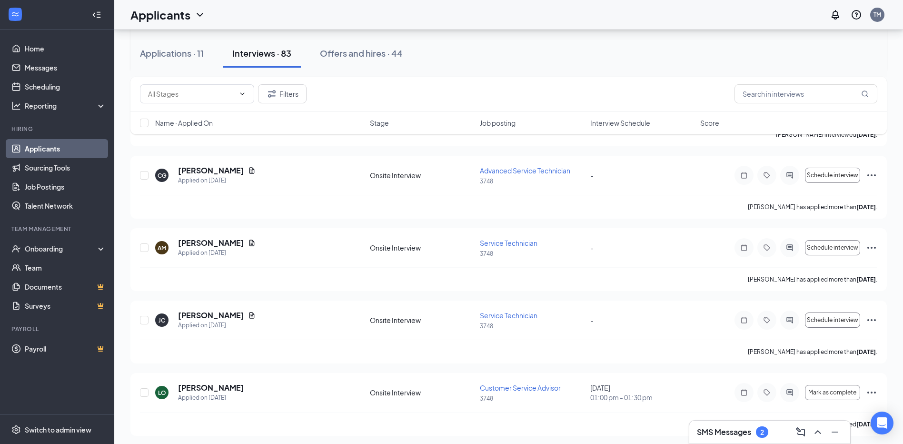
scroll to position [1190, 0]
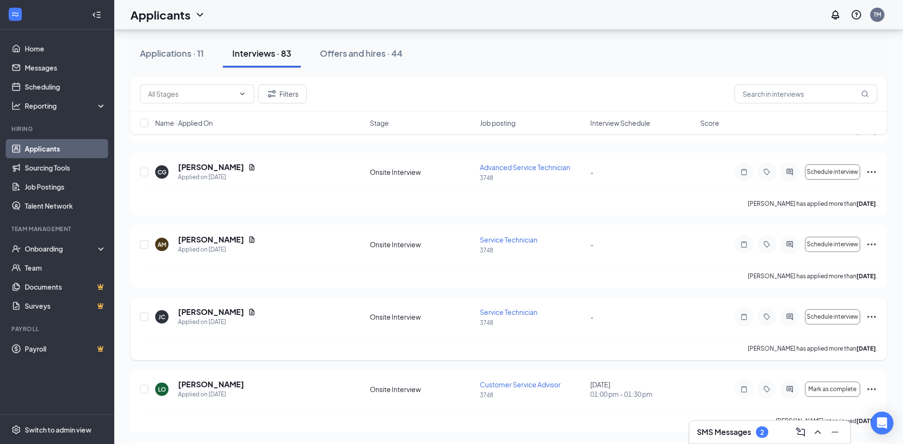
click at [340, 315] on div "JC Jessica Cameron Applied on Oct 1" at bounding box center [259, 317] width 209 height 20
click at [183, 391] on div "Applied on Oct 1" at bounding box center [211, 395] width 66 height 10
drag, startPoint x: 183, startPoint y: 391, endPoint x: 156, endPoint y: 384, distance: 27.4
click at [156, 384] on div "LO luis o Applied on Oct 1" at bounding box center [259, 389] width 209 height 20
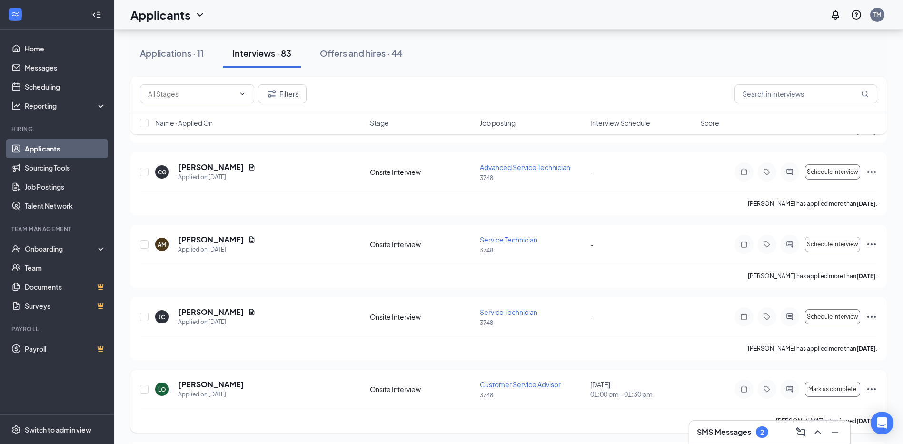
click at [165, 384] on div "LO" at bounding box center [161, 388] width 13 height 13
click at [289, 410] on div "luis o interviewed 13 days ago ." at bounding box center [509, 421] width 738 height 24
click at [227, 390] on div "LO luis o Applied on Oct 1" at bounding box center [259, 389] width 209 height 20
click at [223, 390] on div "Applied on Oct 1" at bounding box center [211, 395] width 66 height 10
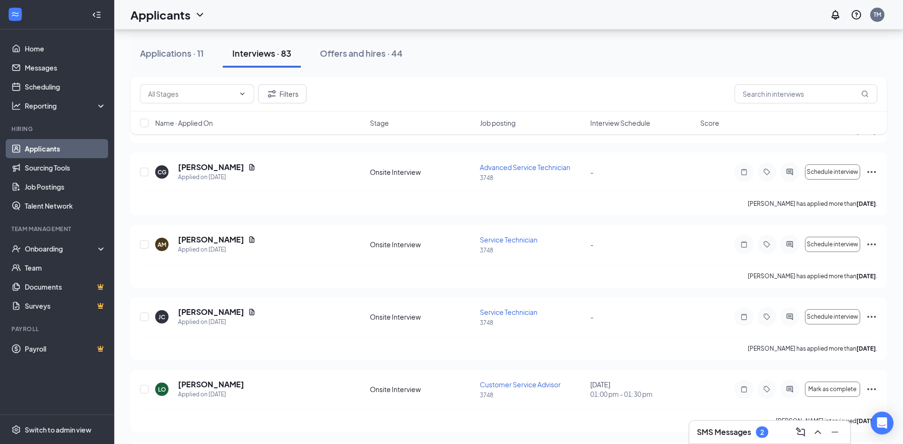
drag, startPoint x: 360, startPoint y: 192, endPoint x: 619, endPoint y: 98, distance: 276.0
click at [622, 99] on div "Filters" at bounding box center [509, 93] width 738 height 19
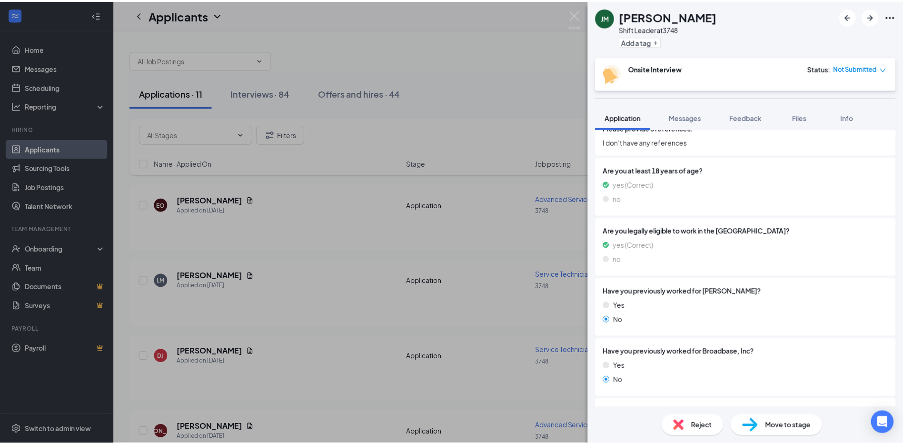
scroll to position [333, 0]
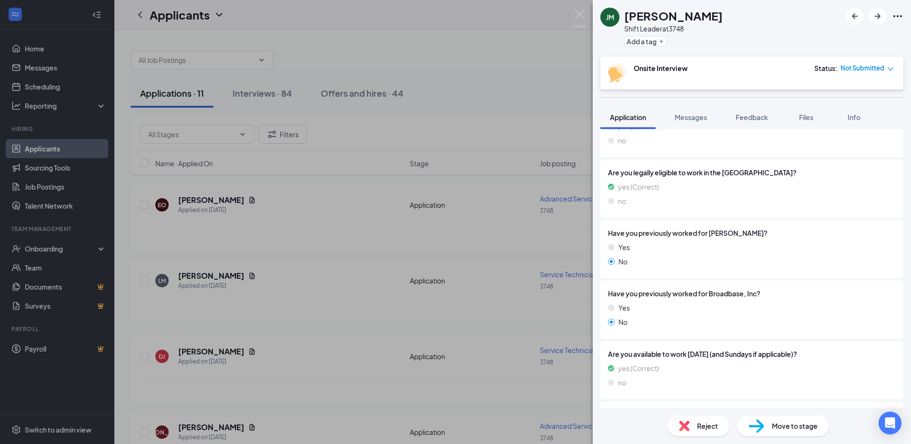
click at [508, 180] on div "JM Jesus Madriz Shift Leader at 3748 Add a tag Onsite Interview Status : Not Su…" at bounding box center [455, 222] width 911 height 444
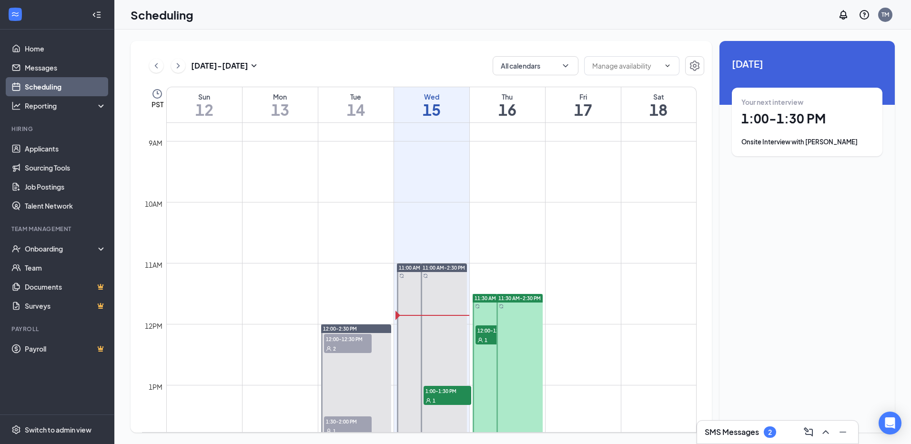
scroll to position [563, 0]
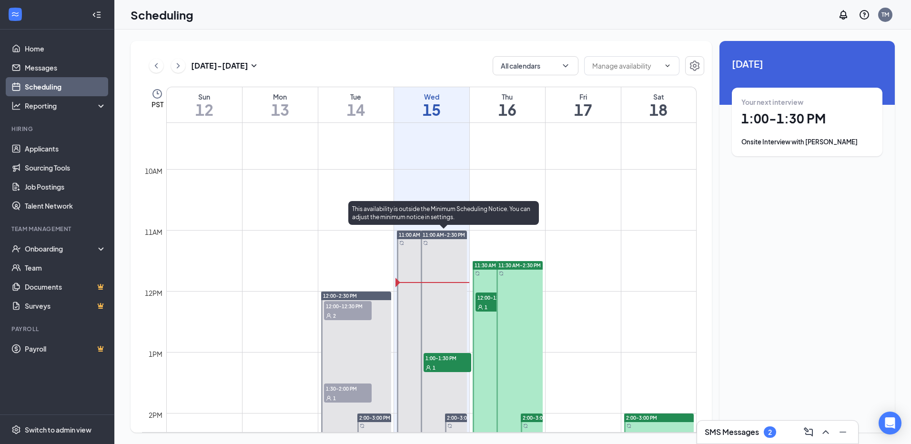
click at [442, 364] on div "1" at bounding box center [447, 367] width 48 height 10
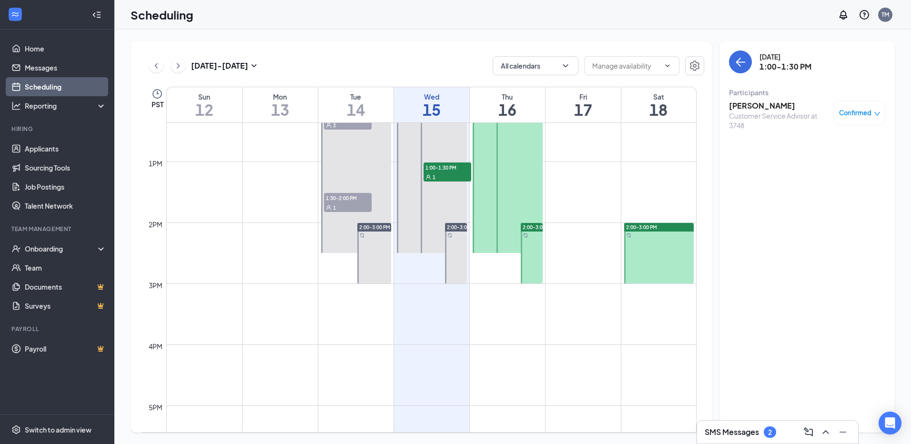
scroll to position [611, 0]
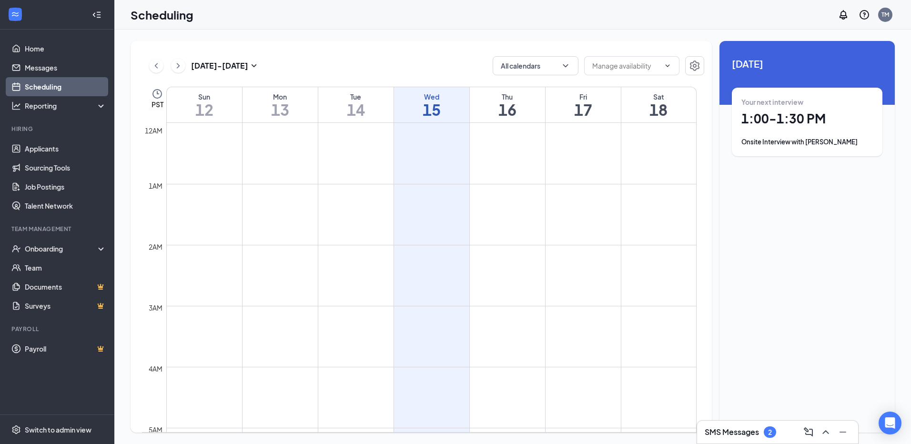
scroll to position [468, 0]
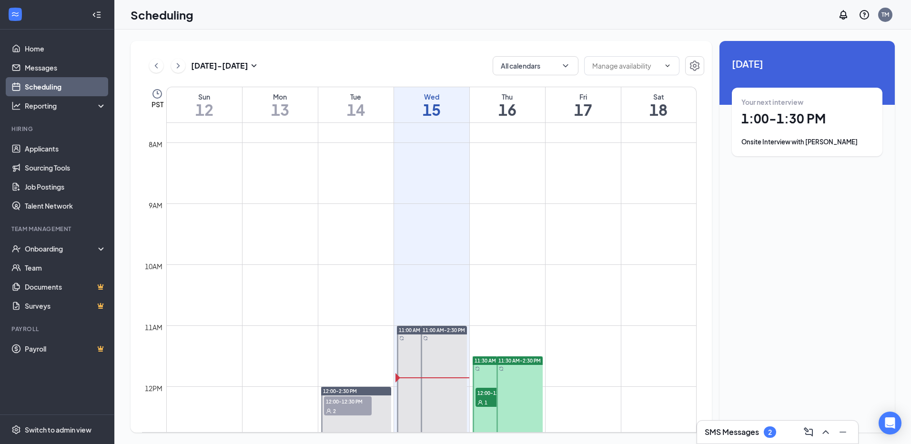
click at [779, 437] on div "SMS Messages 2" at bounding box center [777, 431] width 146 height 15
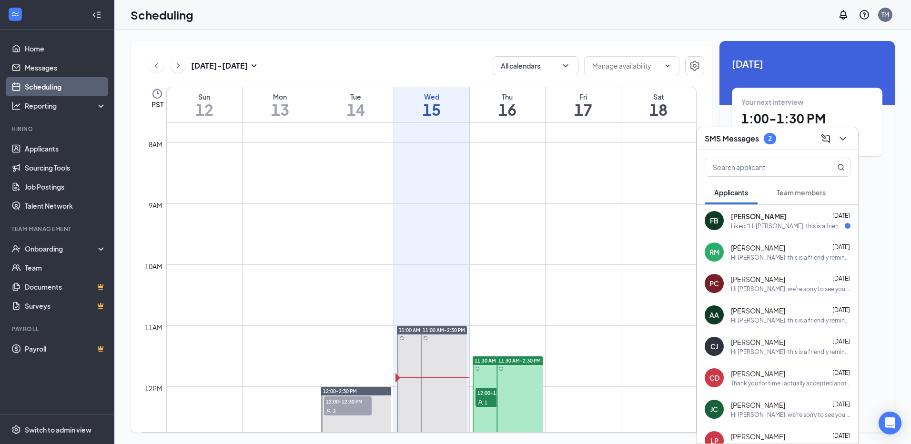
click at [784, 220] on span "[PERSON_NAME]" at bounding box center [758, 216] width 55 height 10
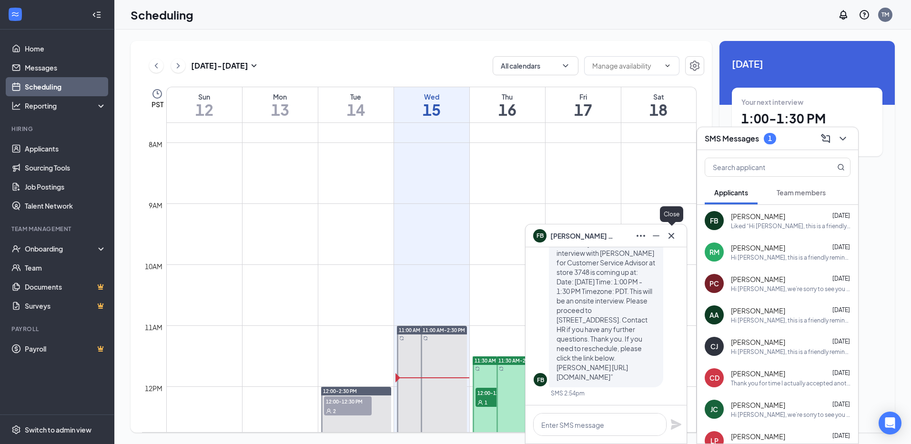
click at [673, 237] on icon "Cross" at bounding box center [671, 235] width 6 height 6
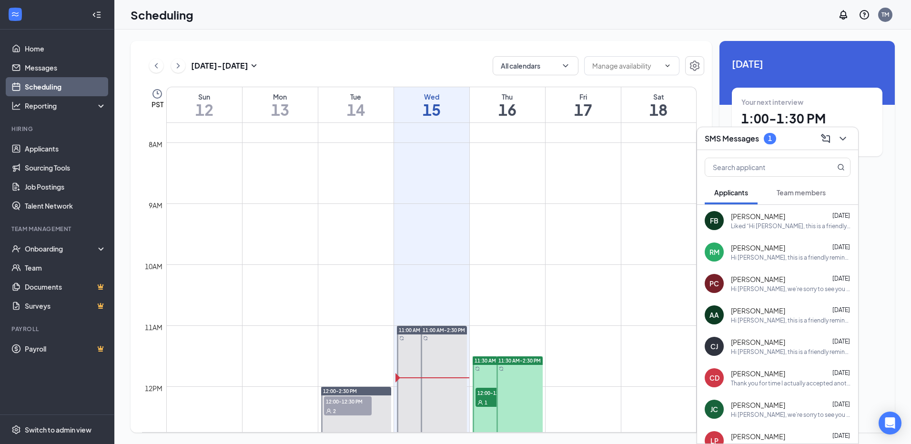
click at [775, 142] on div "1" at bounding box center [769, 138] width 12 height 11
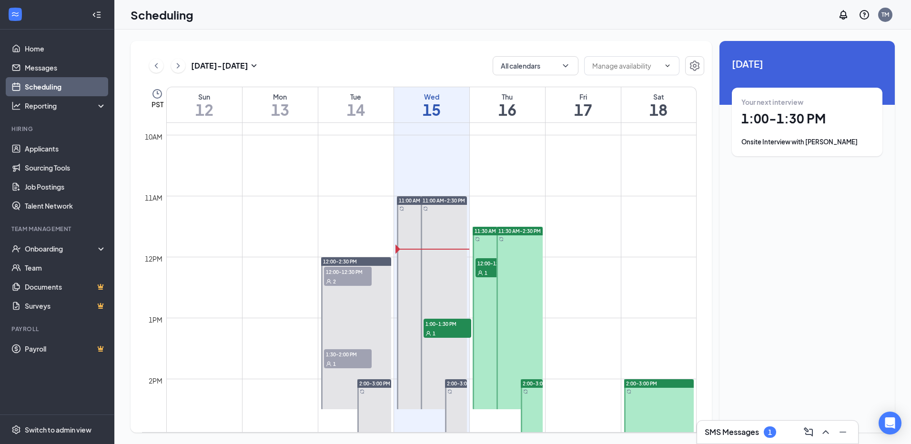
scroll to position [611, 0]
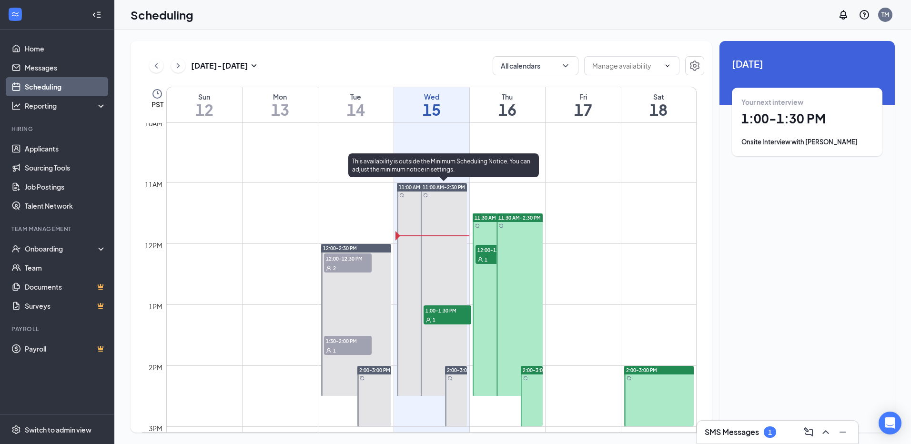
click at [425, 316] on div "1" at bounding box center [447, 320] width 48 height 10
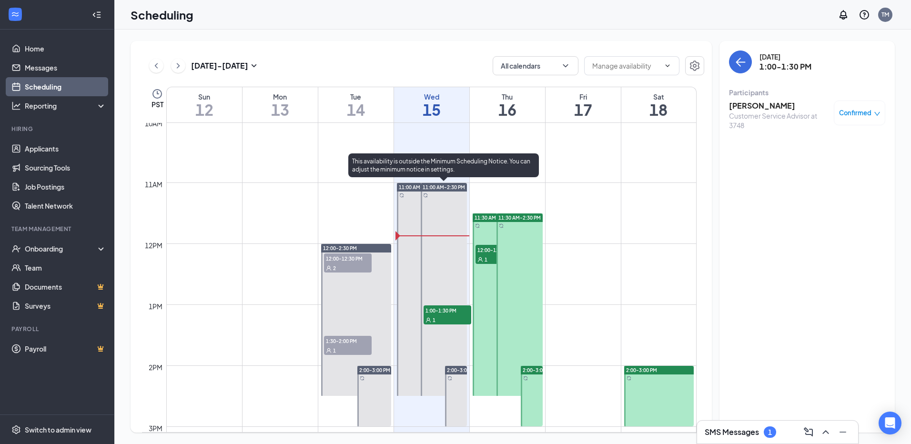
click at [454, 233] on div at bounding box center [444, 289] width 46 height 213
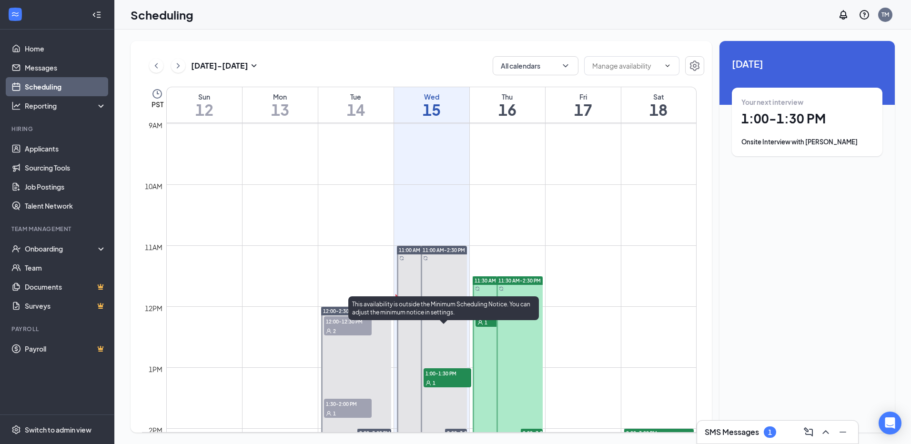
scroll to position [611, 0]
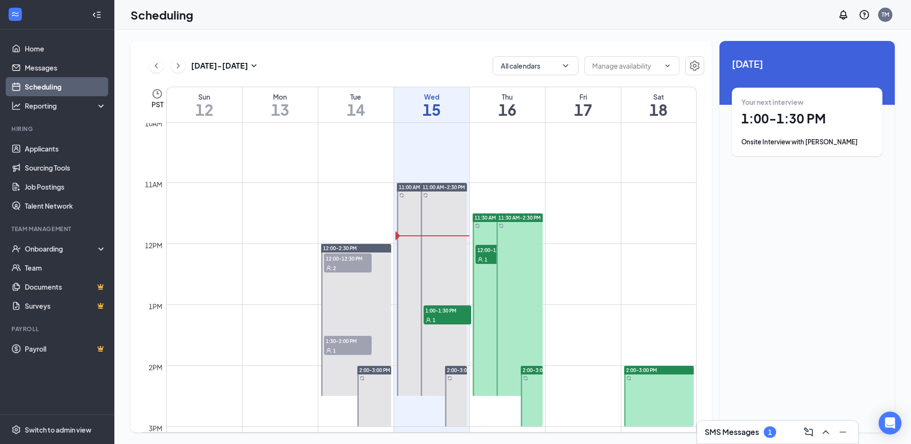
click at [491, 255] on div "1" at bounding box center [499, 259] width 48 height 10
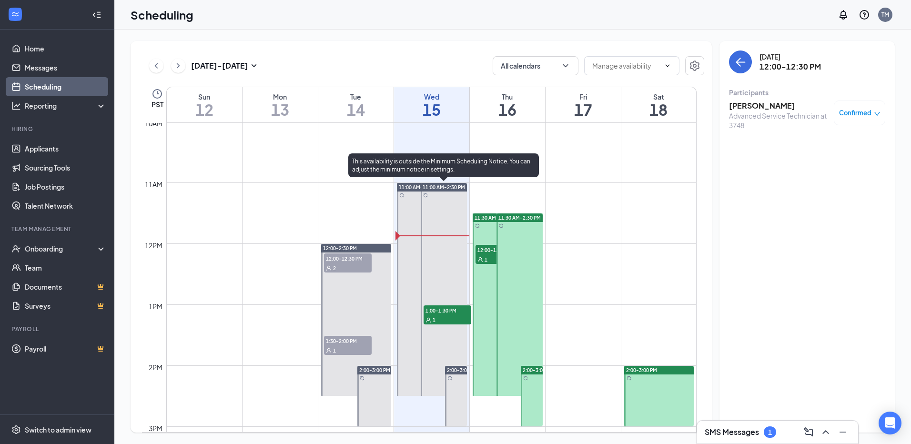
click at [455, 314] on span "1:00-1:30 PM" at bounding box center [447, 310] width 48 height 10
click at [438, 236] on div at bounding box center [444, 289] width 46 height 213
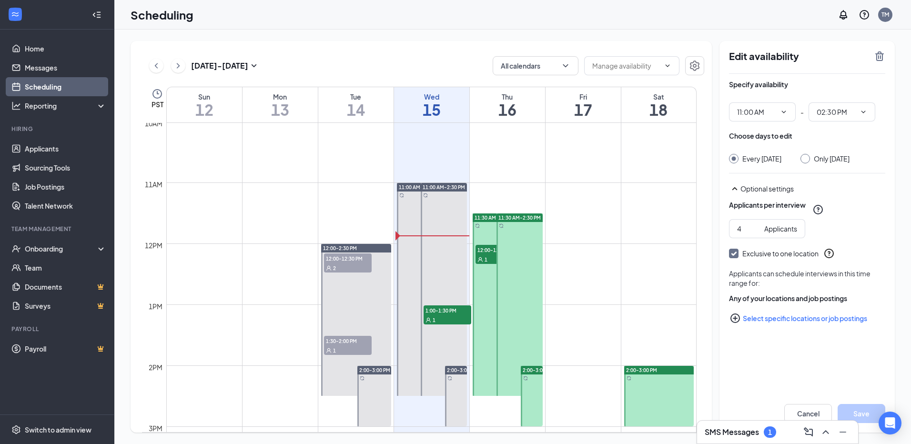
click at [351, 265] on div "2" at bounding box center [348, 268] width 48 height 10
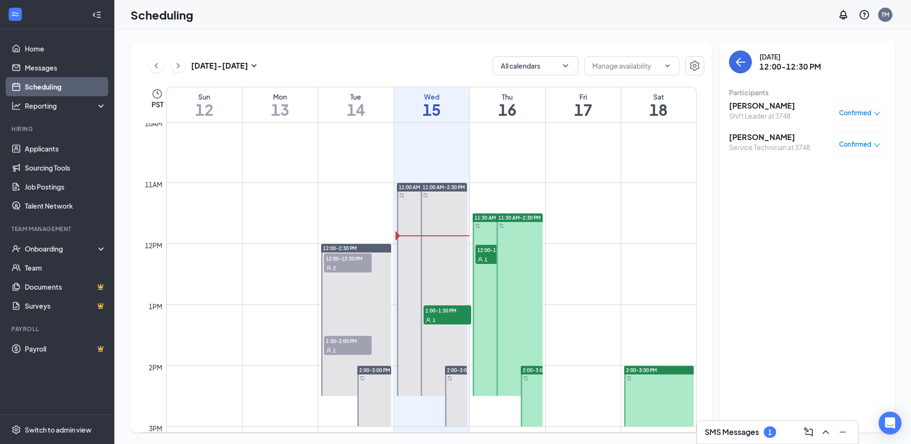
click at [356, 346] on div "1" at bounding box center [348, 350] width 48 height 10
click at [537, 390] on div at bounding box center [532, 396] width 22 height 60
